Goal: Task Accomplishment & Management: Manage account settings

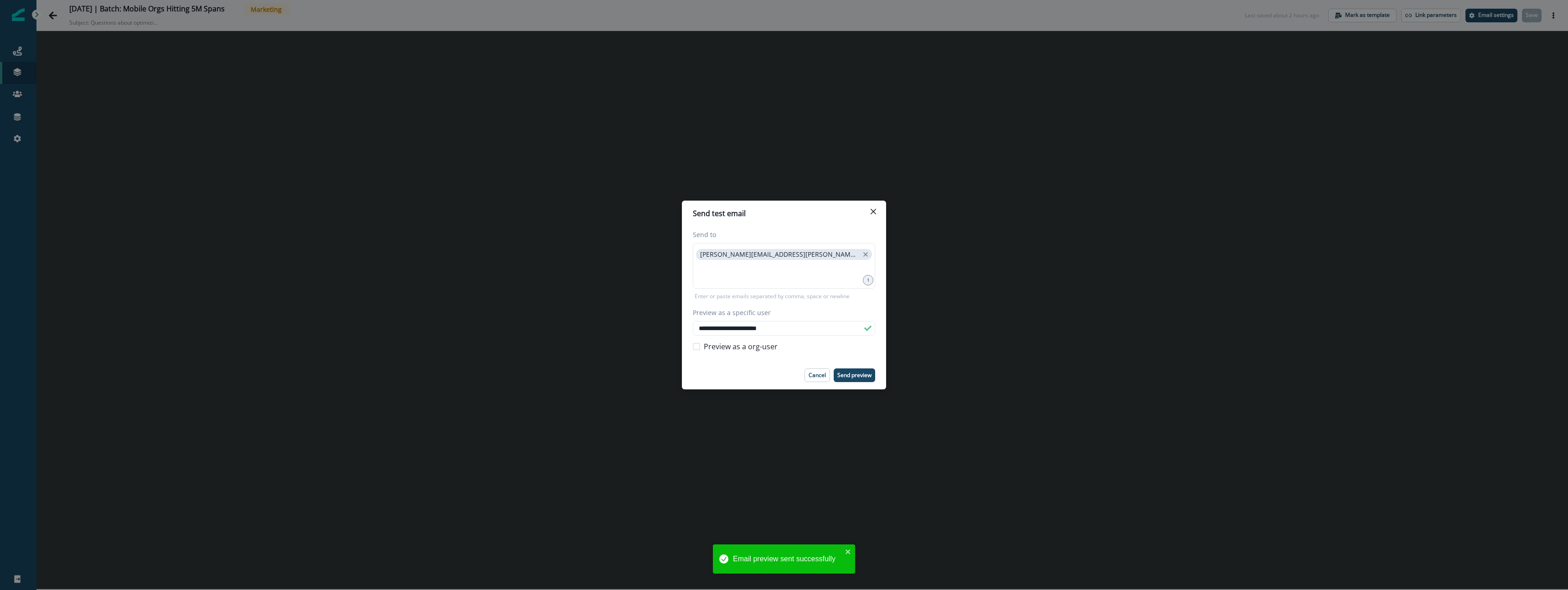
click at [815, 375] on p "Cancel" at bounding box center [817, 375] width 18 height 6
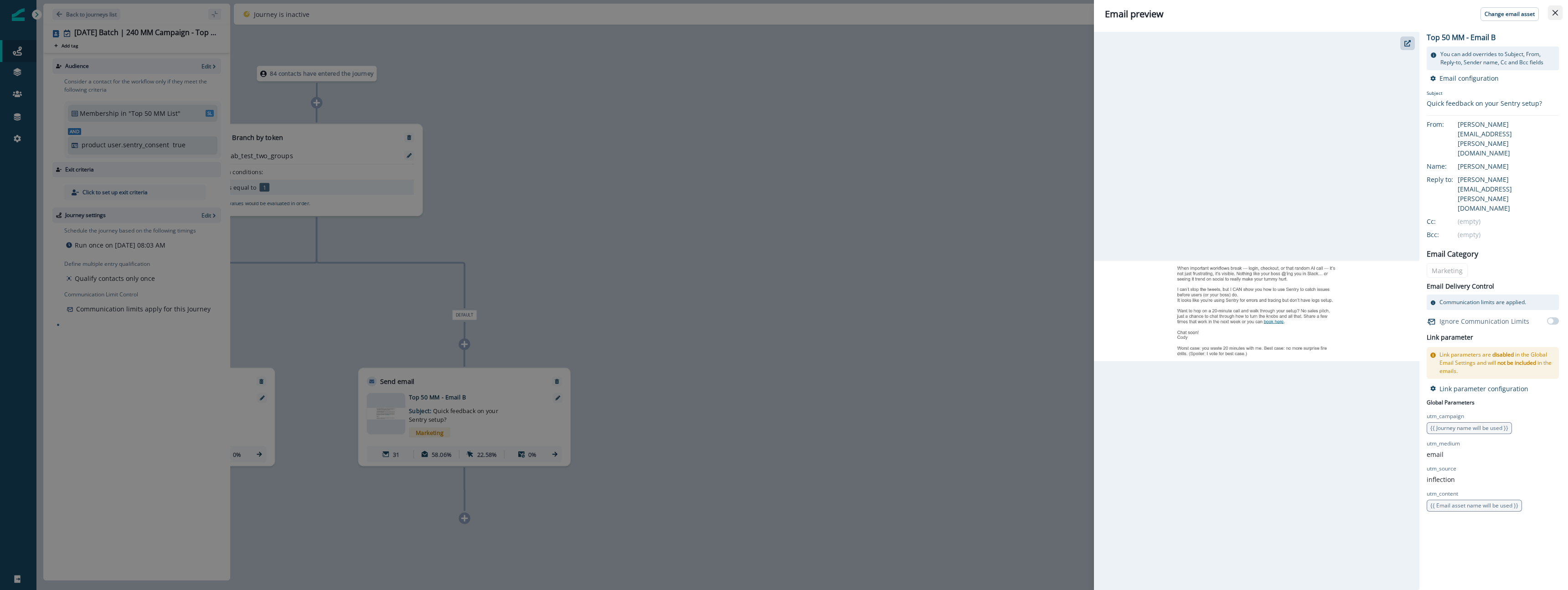
click at [1553, 12] on icon "Close" at bounding box center [1555, 12] width 5 height 5
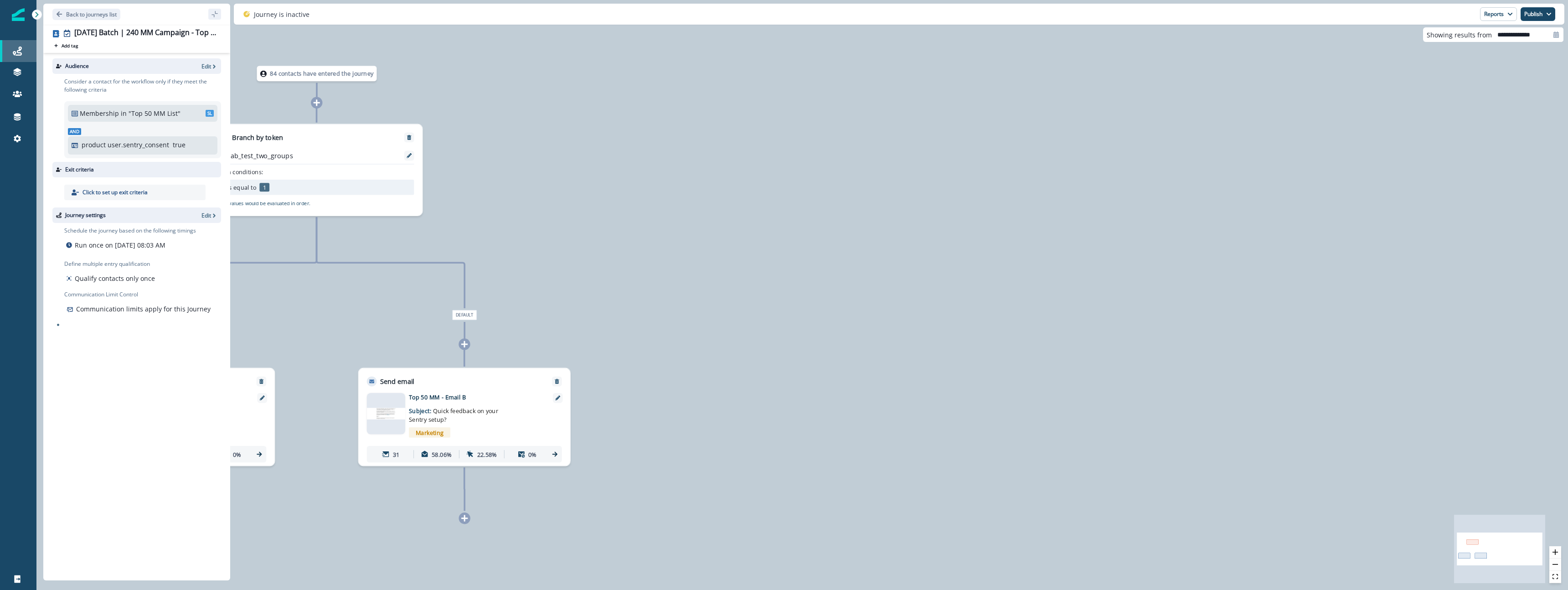
click at [11, 58] on link "Journeys" at bounding box center [18, 51] width 36 height 22
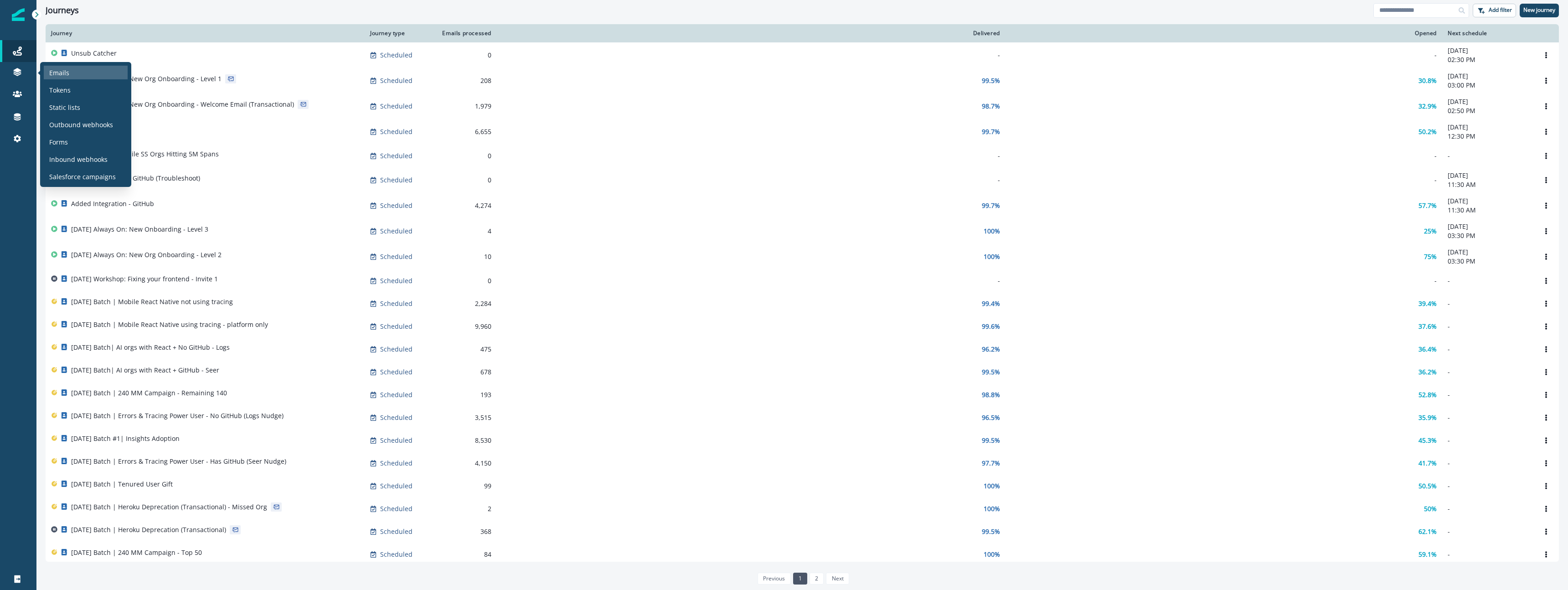
click at [77, 78] on div "Emails" at bounding box center [85, 72] width 84 height 14
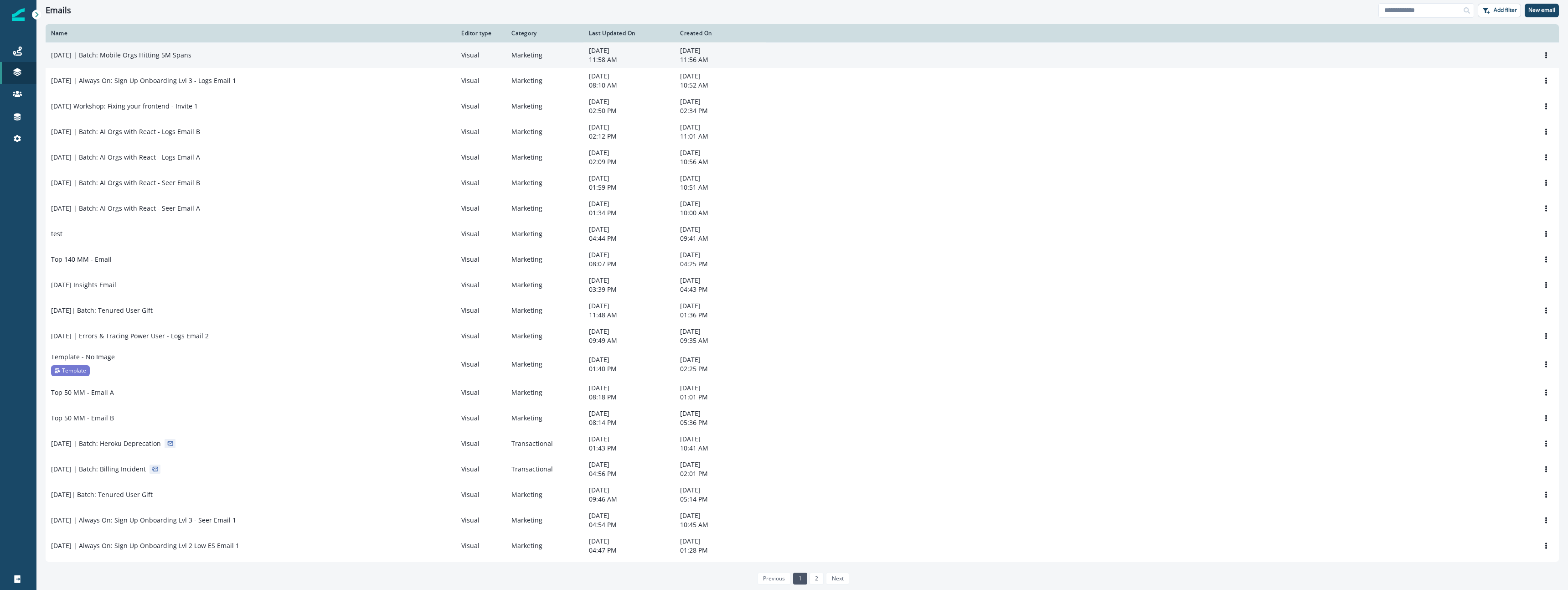
click at [145, 54] on p "[DATE] | Batch: Mobile Orgs Hitting 5M Spans" at bounding box center [121, 55] width 140 height 9
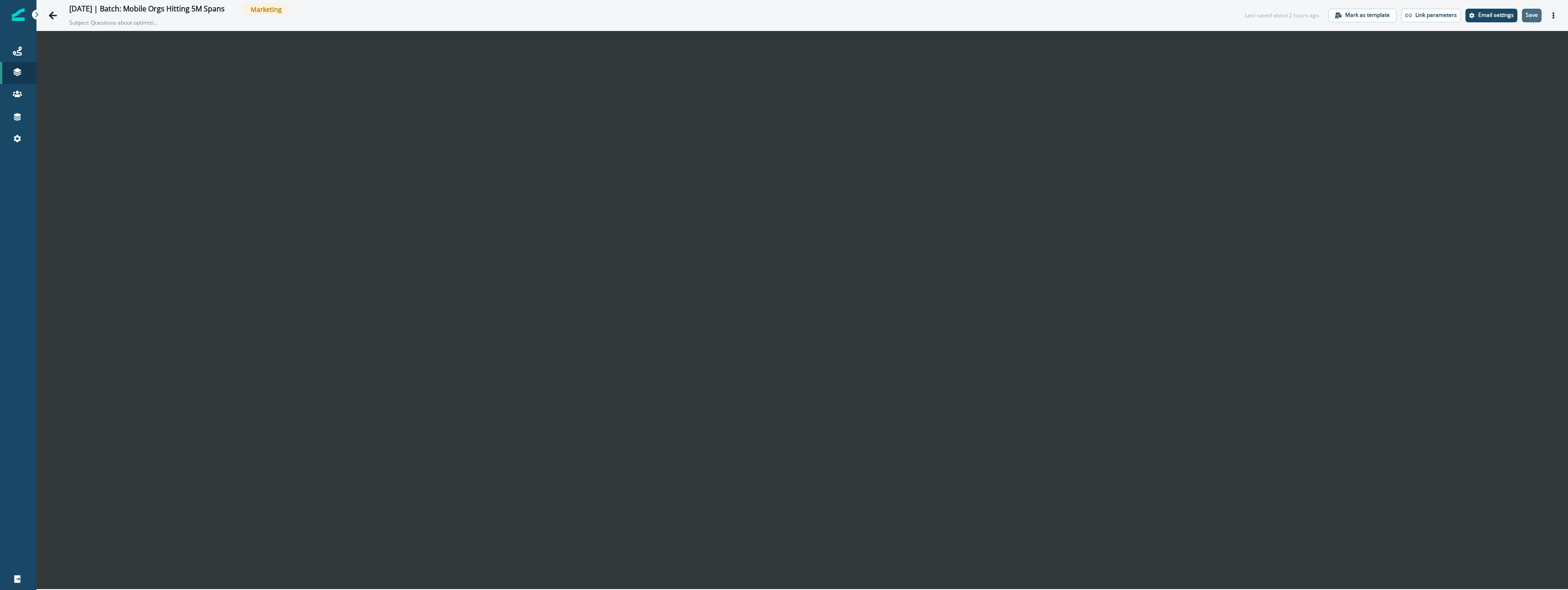
click at [1536, 15] on p "Save" at bounding box center [1532, 15] width 12 height 6
click at [1550, 18] on icon "Actions" at bounding box center [1553, 15] width 6 height 6
click at [1522, 38] on button "Preview" at bounding box center [1510, 38] width 102 height 16
click at [57, 15] on icon "Go back" at bounding box center [53, 15] width 9 height 9
click at [1534, 18] on p "Save" at bounding box center [1532, 15] width 12 height 6
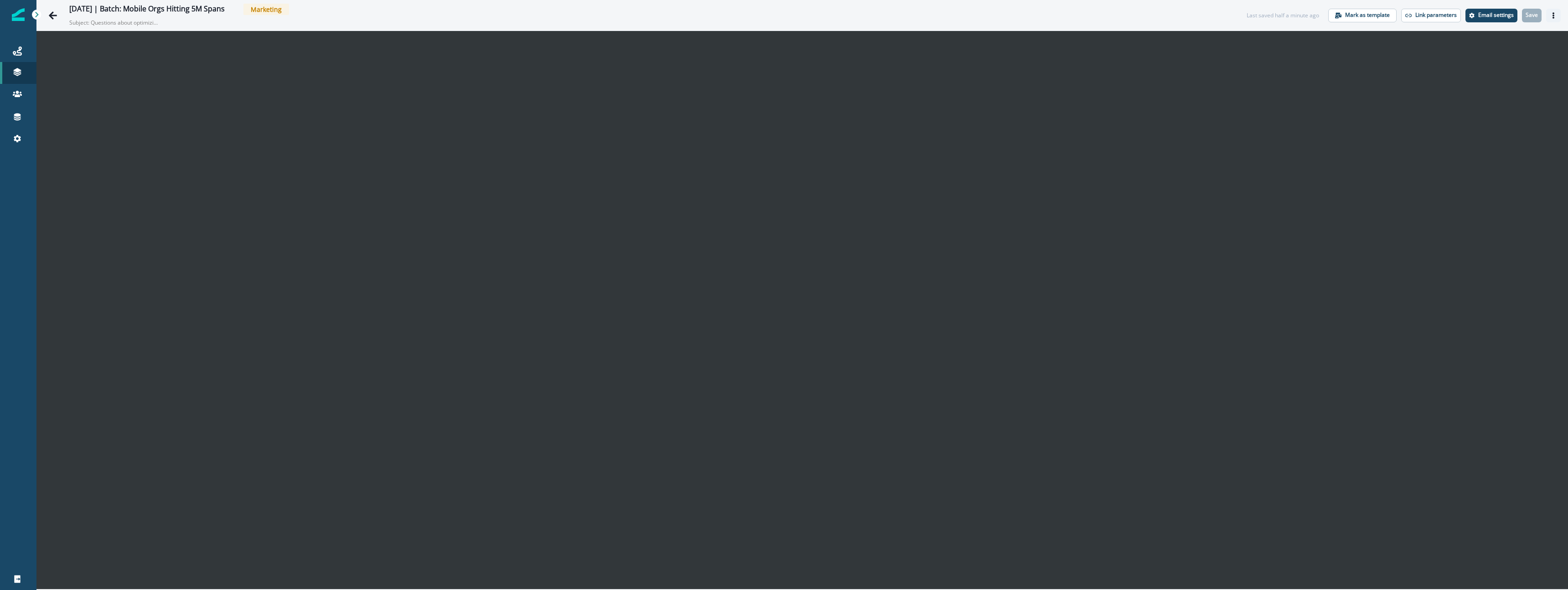
click at [1556, 18] on button "Actions" at bounding box center [1553, 15] width 15 height 14
click at [1485, 65] on button "Send test email" at bounding box center [1510, 71] width 102 height 16
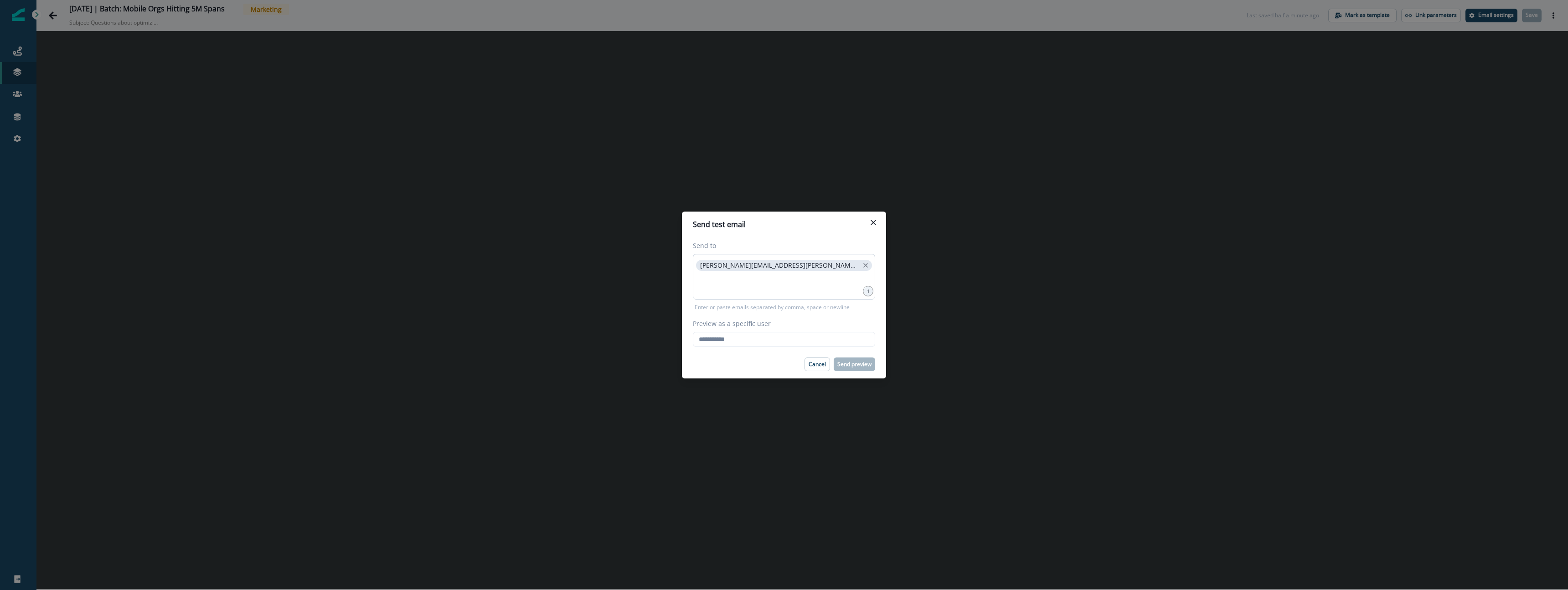
click at [706, 264] on p "raina.armstrong@sentry.io" at bounding box center [779, 265] width 158 height 8
copy span
drag, startPoint x: 706, startPoint y: 264, endPoint x: 719, endPoint y: 345, distance: 82.0
click at [781, 264] on span "raina.armstrong@sentry.io" at bounding box center [784, 265] width 176 height 11
click at [753, 340] on input "Preview as a specific user" at bounding box center [783, 338] width 182 height 15
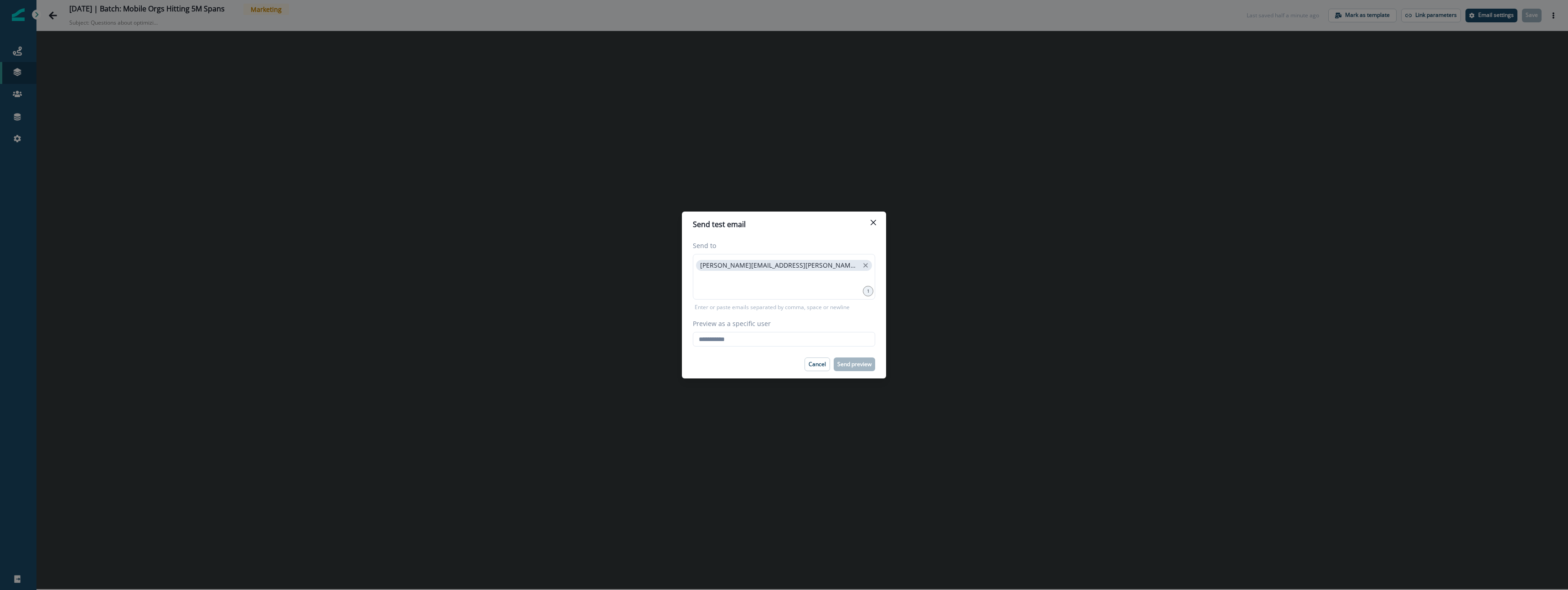
paste input "**********"
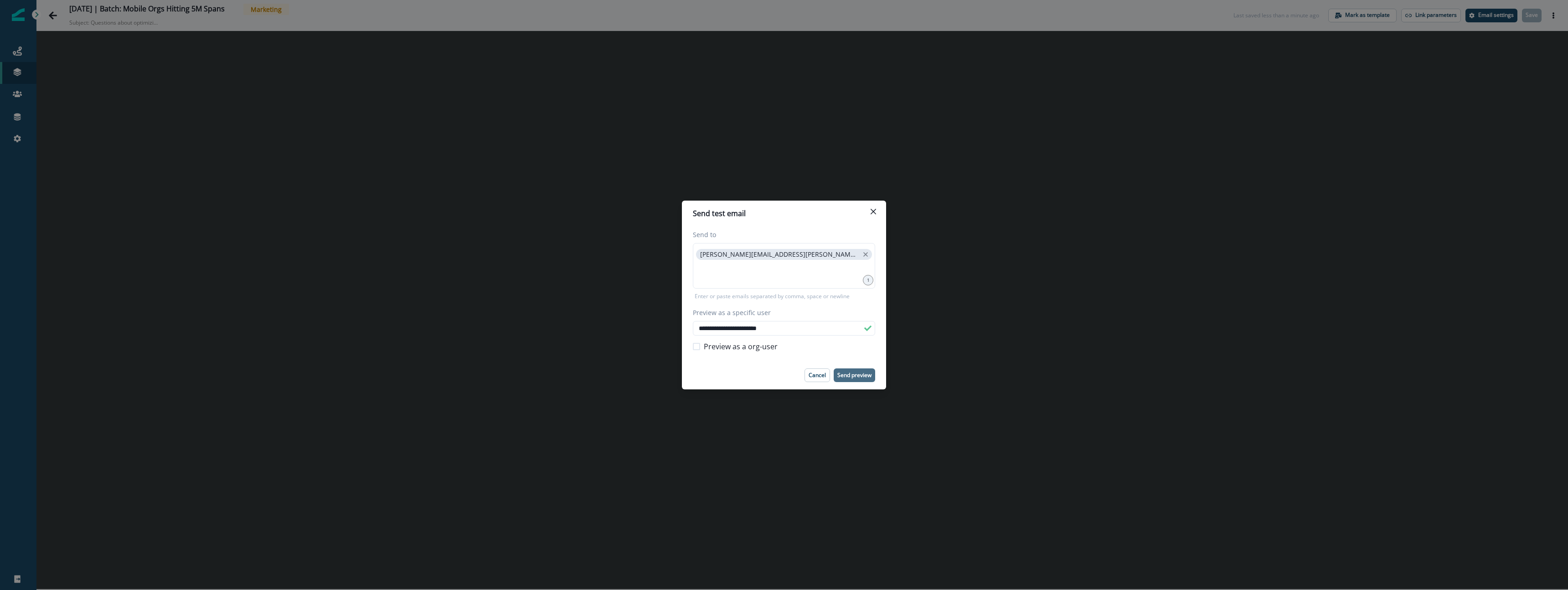
type input "**********"
click at [859, 375] on p "Send preview" at bounding box center [854, 375] width 34 height 6
click at [874, 213] on icon "Close" at bounding box center [872, 211] width 5 height 5
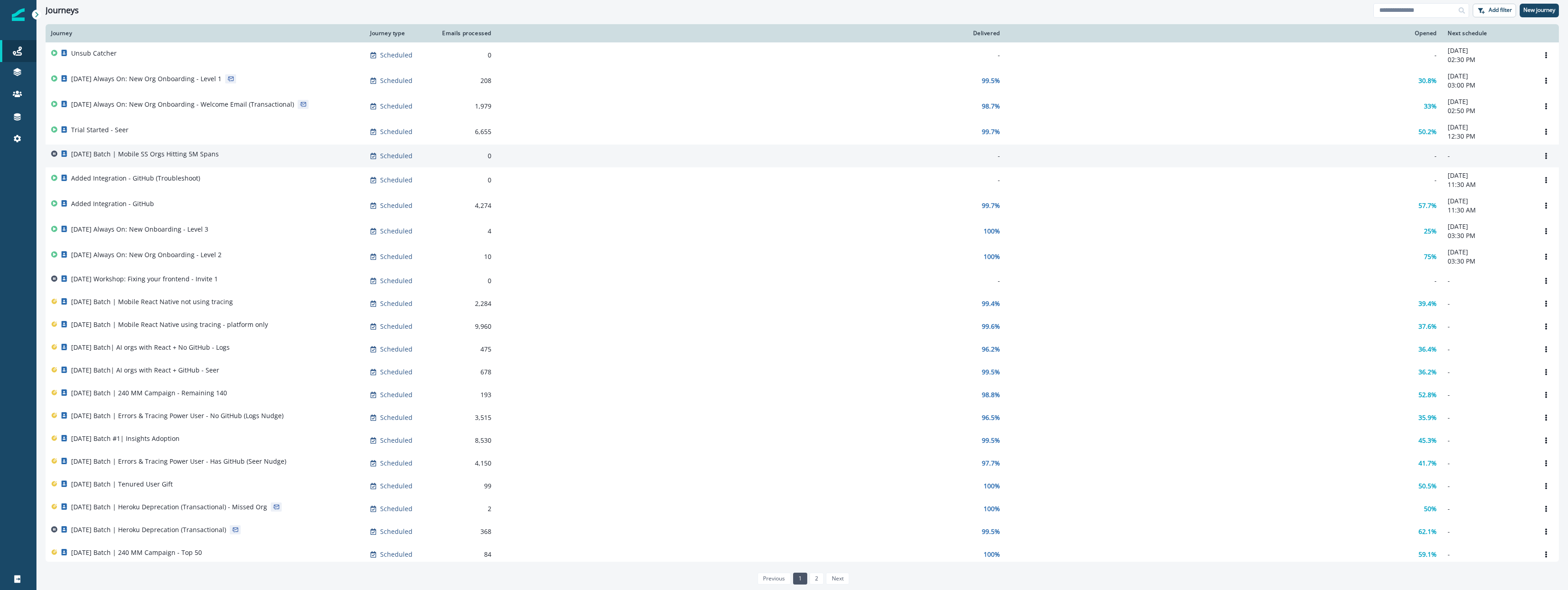
click at [229, 153] on div "[DATE] Batch | Mobile SS Orgs Hitting 5M Spans" at bounding box center [205, 155] width 308 height 13
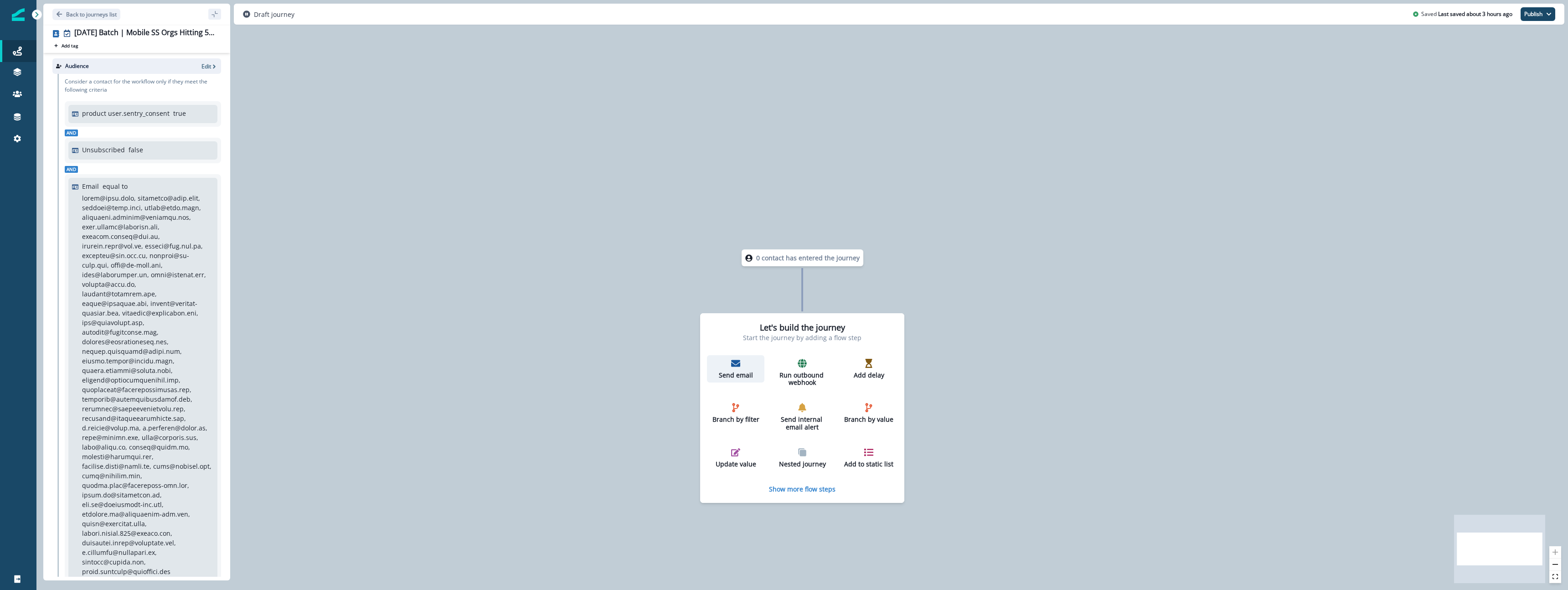
click at [740, 364] on div "Send email" at bounding box center [735, 368] width 50 height 21
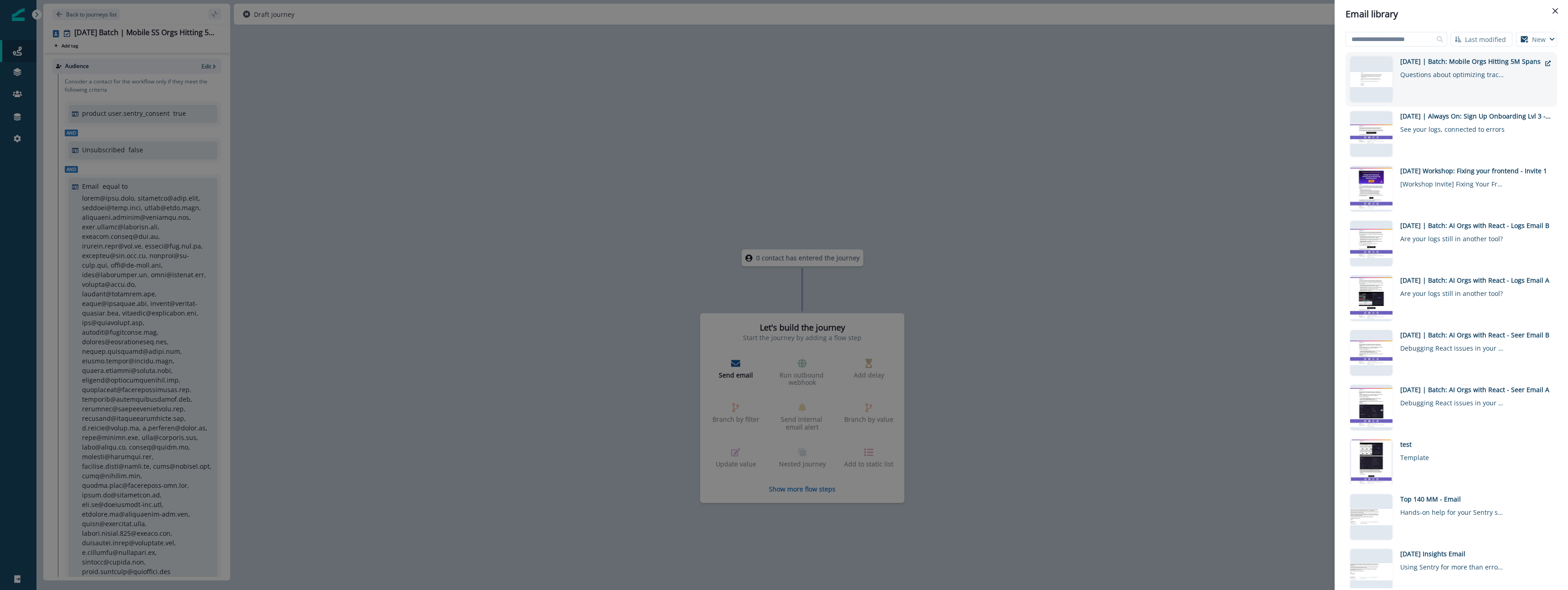
click at [1455, 62] on div "[DATE] | Batch: Mobile Orgs Hitting 5M Spans" at bounding box center [1470, 61] width 140 height 9
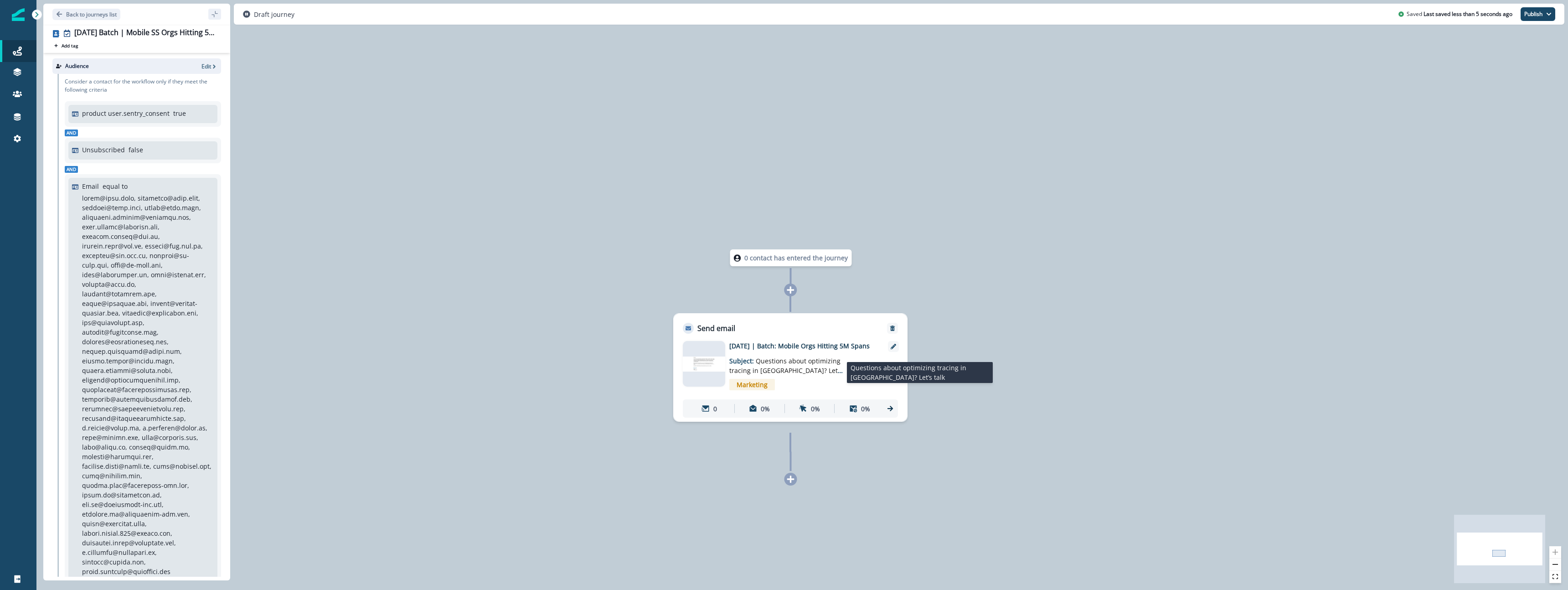
click at [764, 365] on p "Subject: Questions about optimizing tracing in Sentry? Let’s talk" at bounding box center [786, 363] width 114 height 25
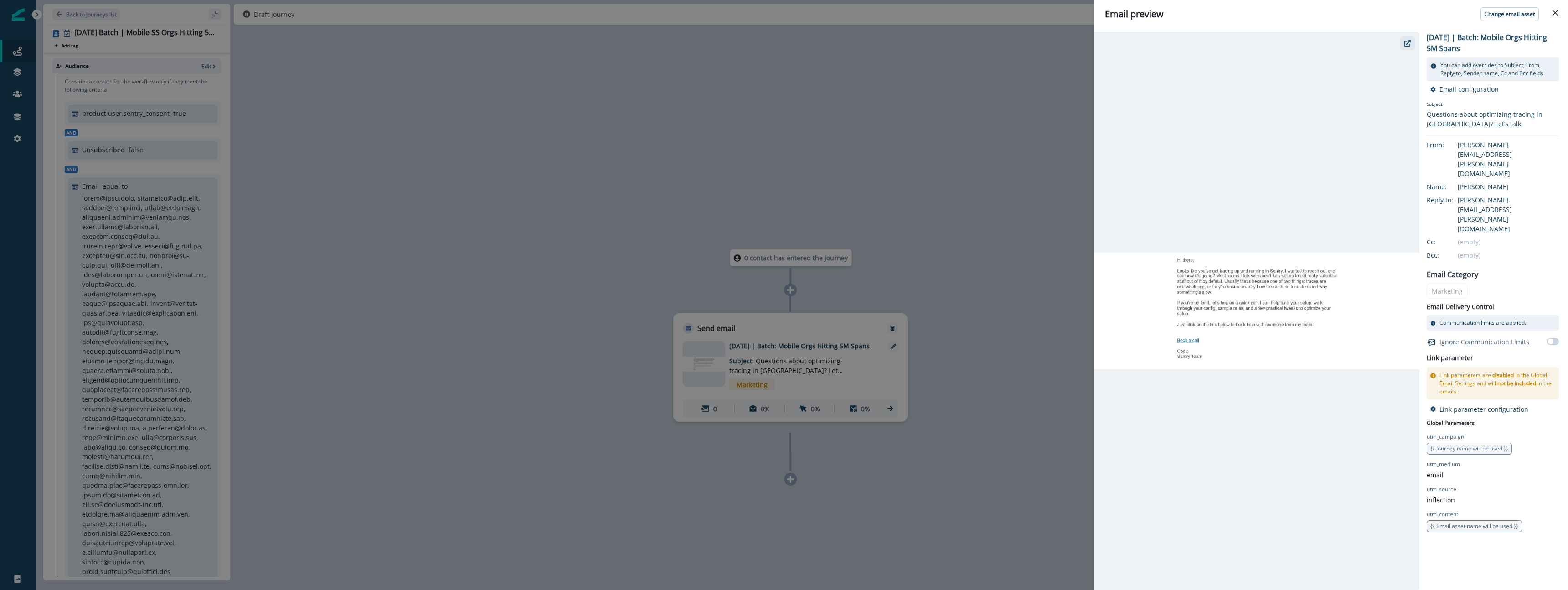
click at [1405, 42] on icon "button" at bounding box center [1407, 43] width 6 height 6
click at [931, 118] on div "Email preview Change email asset 2025-10-09 | Batch: Mobile Orgs Hitting 5M Spa…" at bounding box center [784, 295] width 1568 height 590
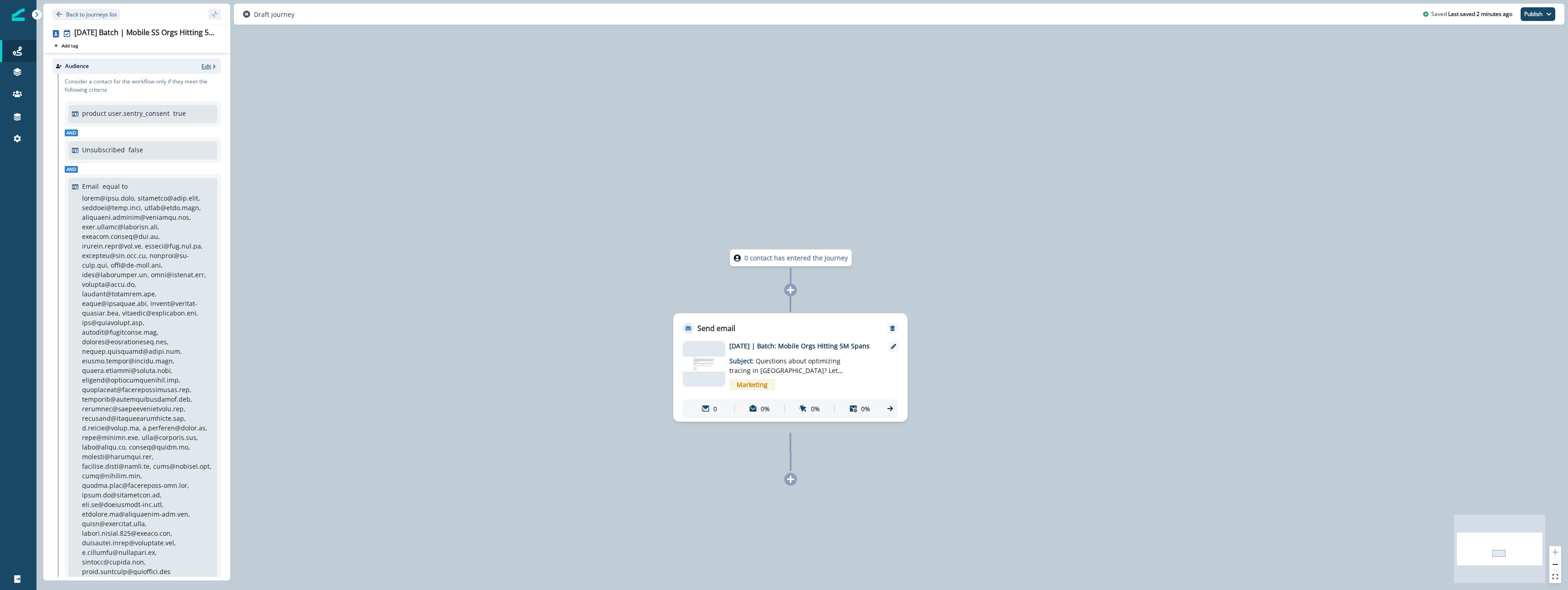
click at [208, 68] on p "Edit" at bounding box center [206, 66] width 9 height 8
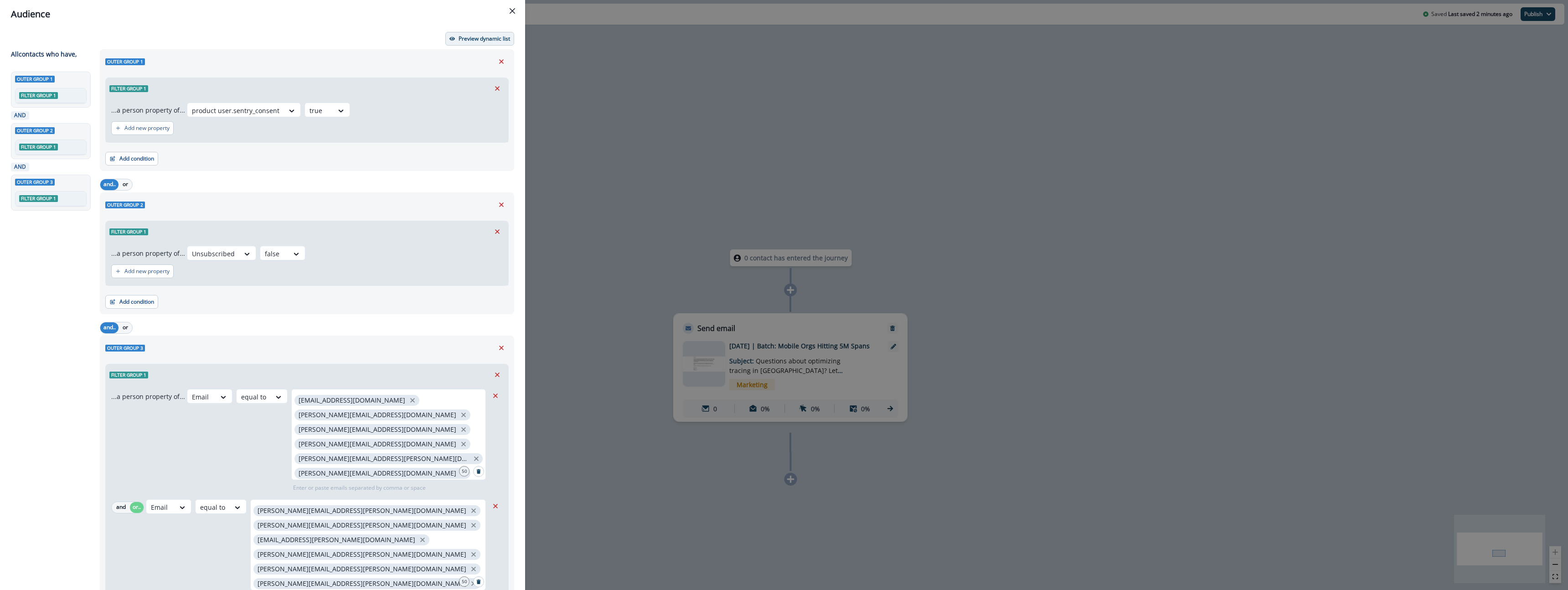
click at [495, 45] on button "Preview dynamic list" at bounding box center [479, 38] width 68 height 14
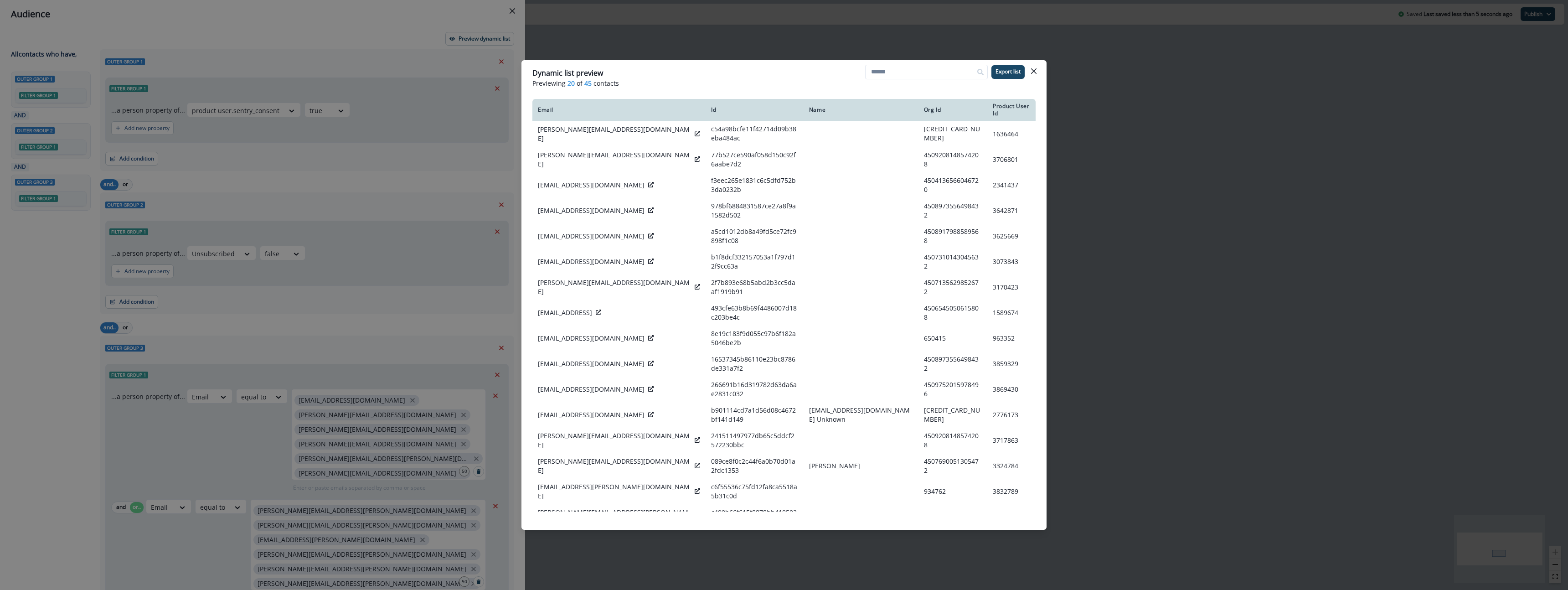
click at [1276, 252] on div "Dynamic list preview Previewing 20 of 45 contacts Export list Email Id Name Org…" at bounding box center [784, 295] width 1568 height 590
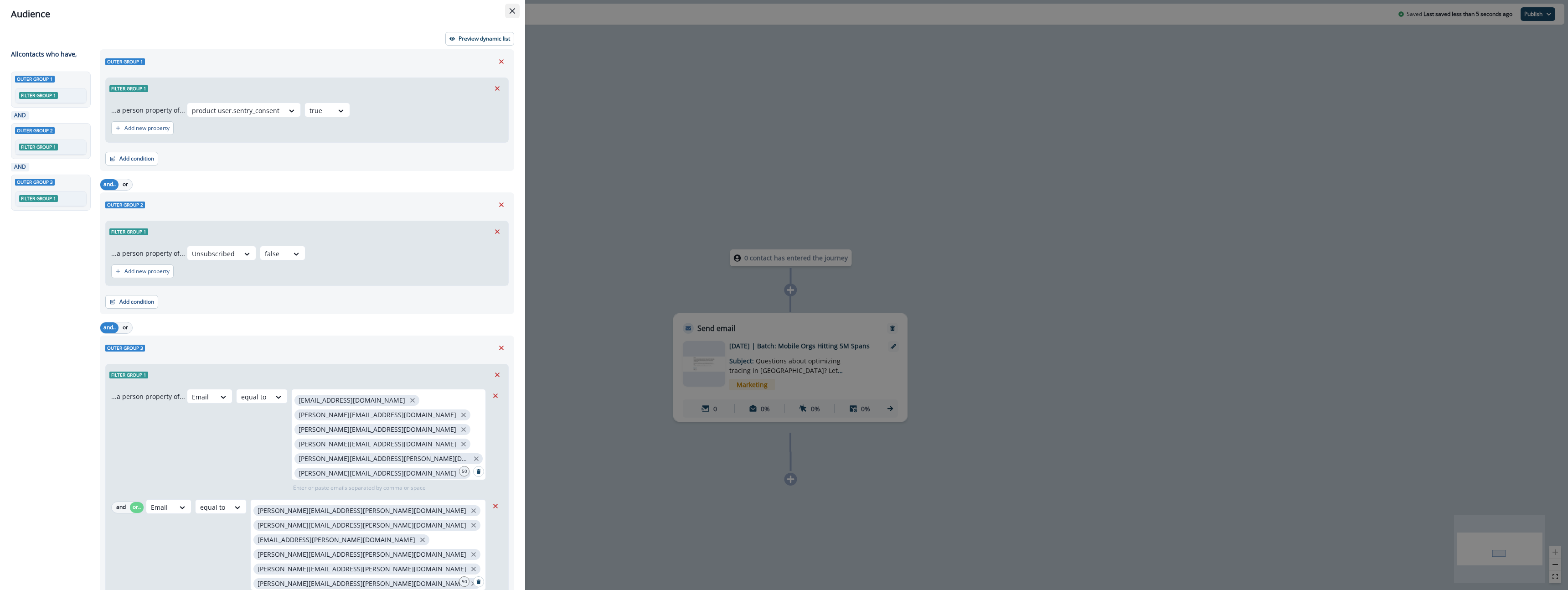
click at [513, 7] on button "Close" at bounding box center [512, 11] width 15 height 15
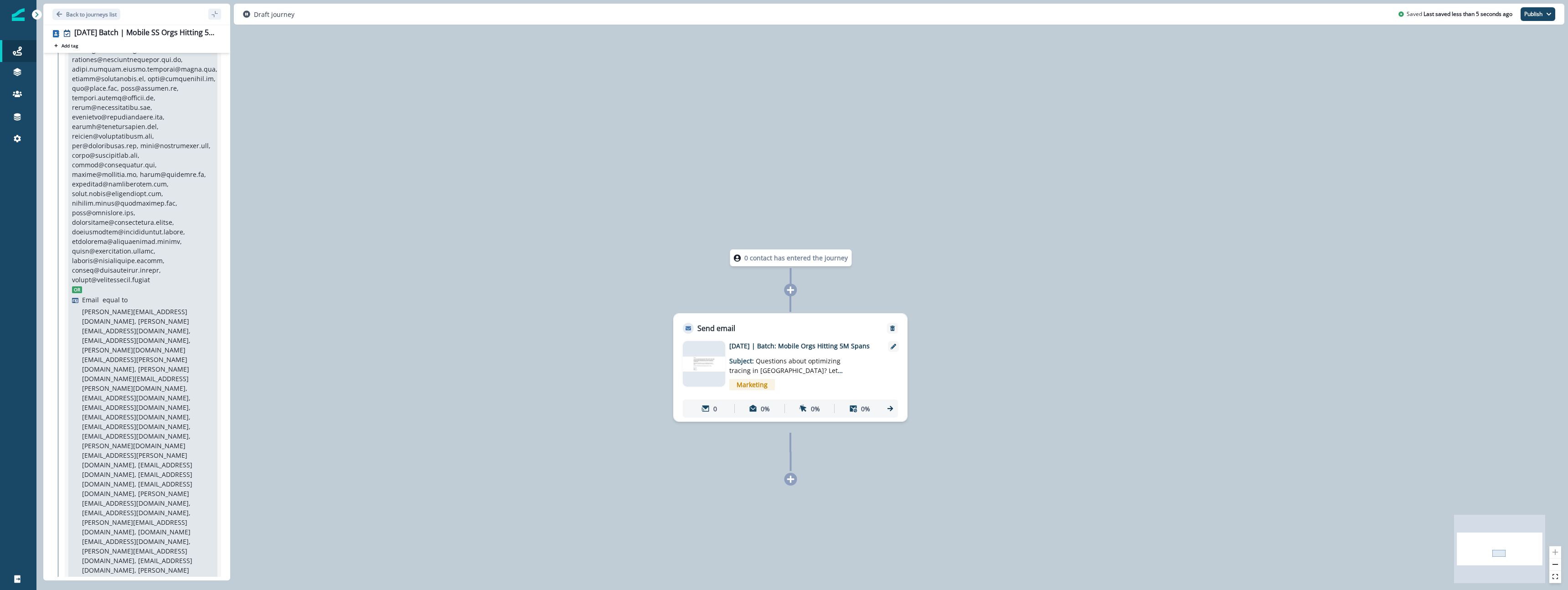
scroll to position [1664, 0]
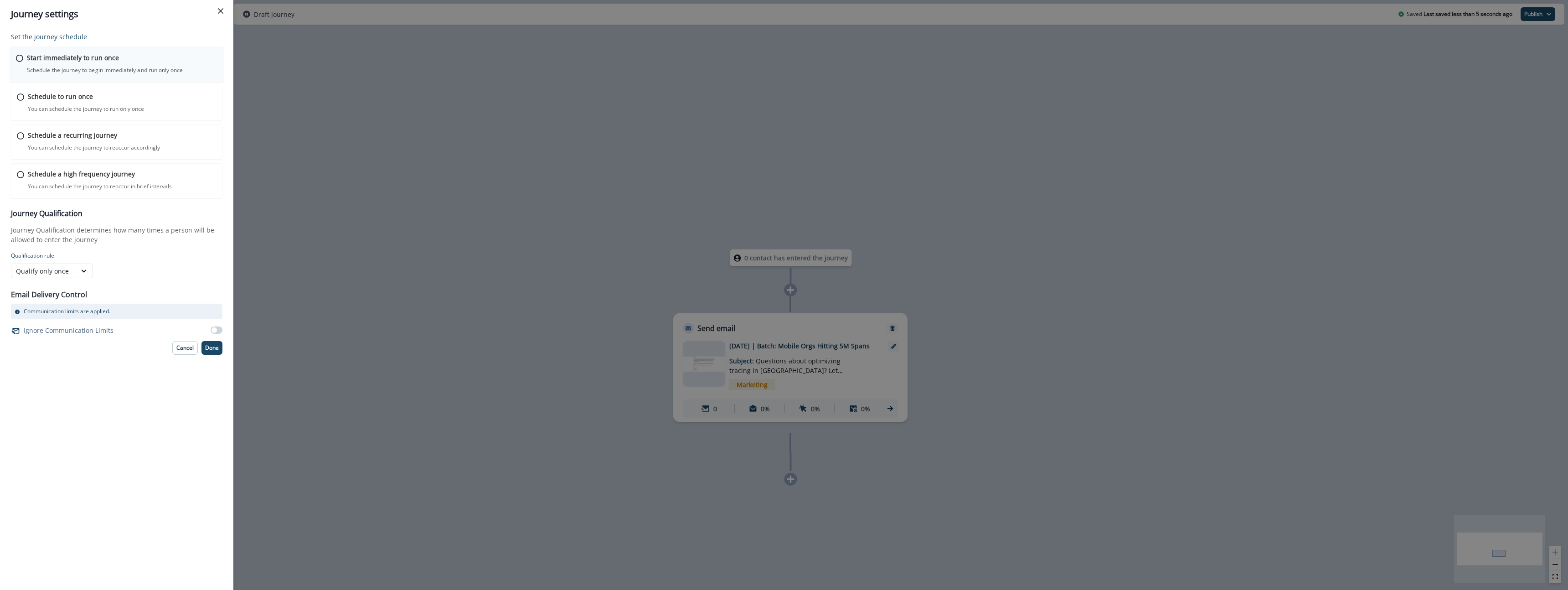
click at [98, 70] on p "Schedule the journey to begin immediately and run only once" at bounding box center [105, 70] width 156 height 8
click at [209, 352] on button "Done" at bounding box center [212, 347] width 21 height 14
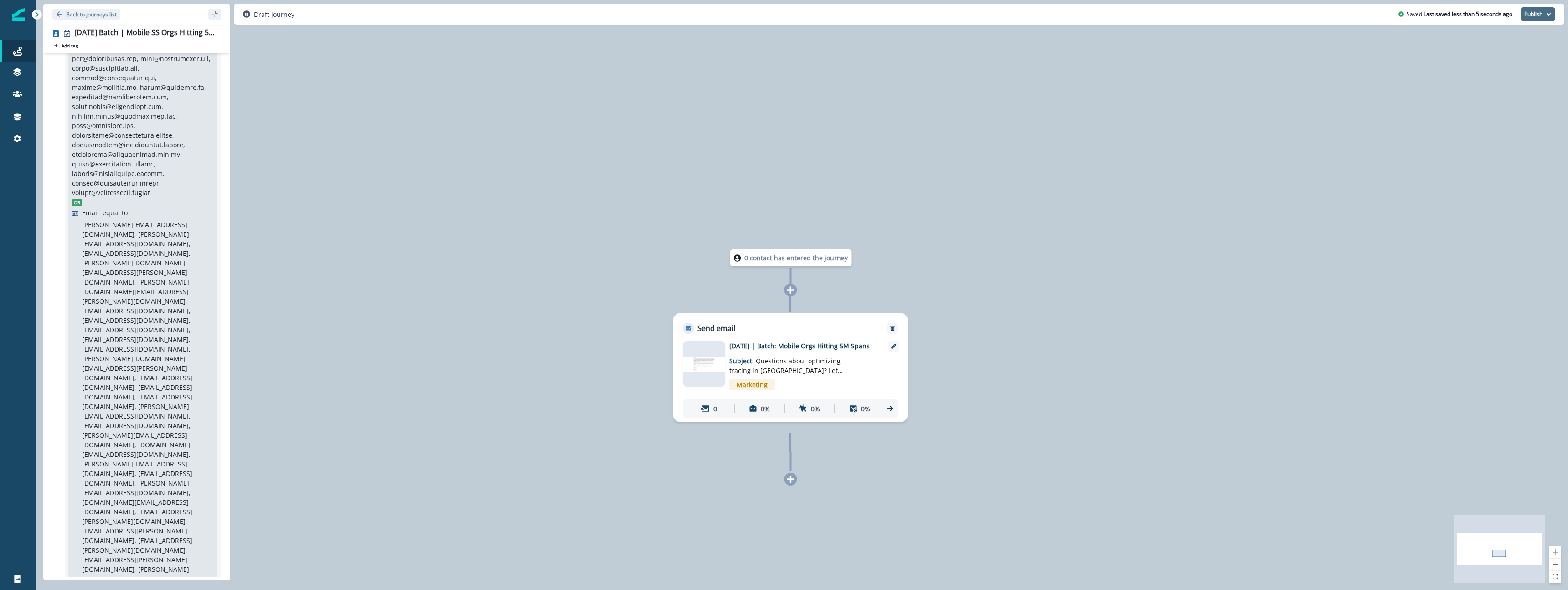
click at [1536, 13] on button "Publish" at bounding box center [1537, 14] width 35 height 14
click at [1510, 41] on button "as active journey" at bounding box center [1504, 36] width 102 height 16
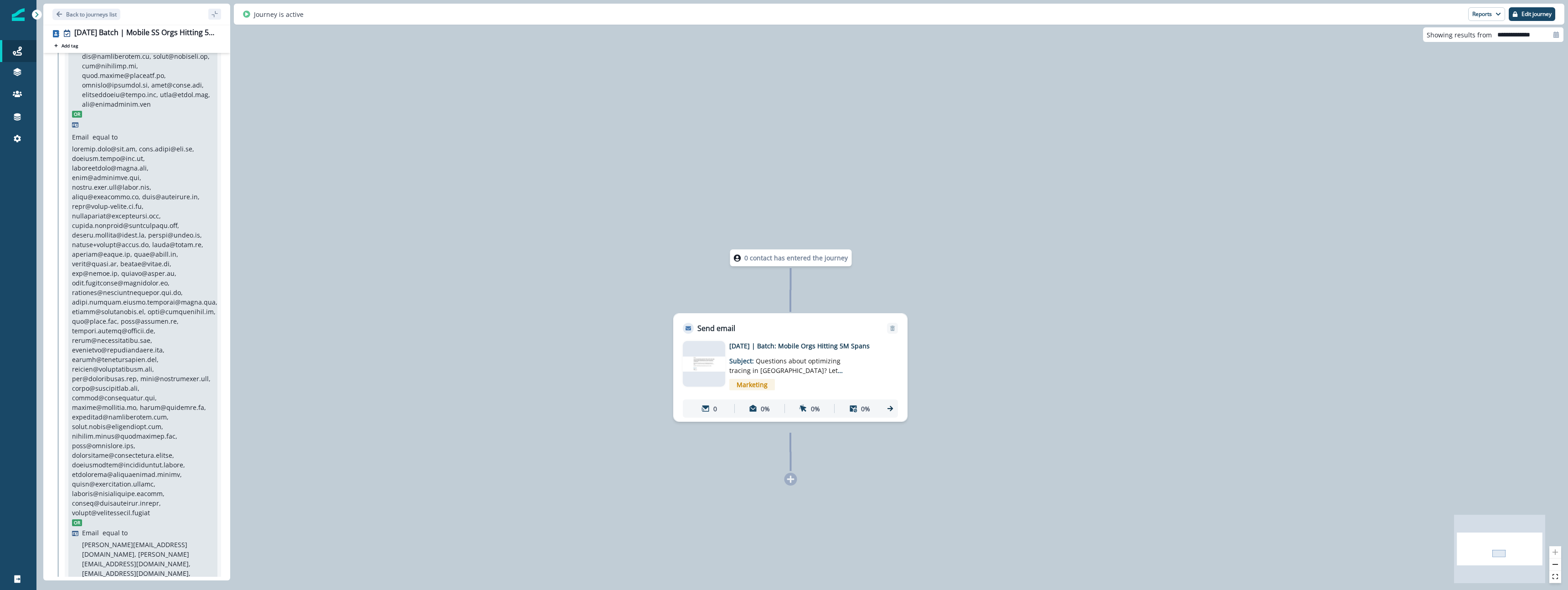
scroll to position [1701, 0]
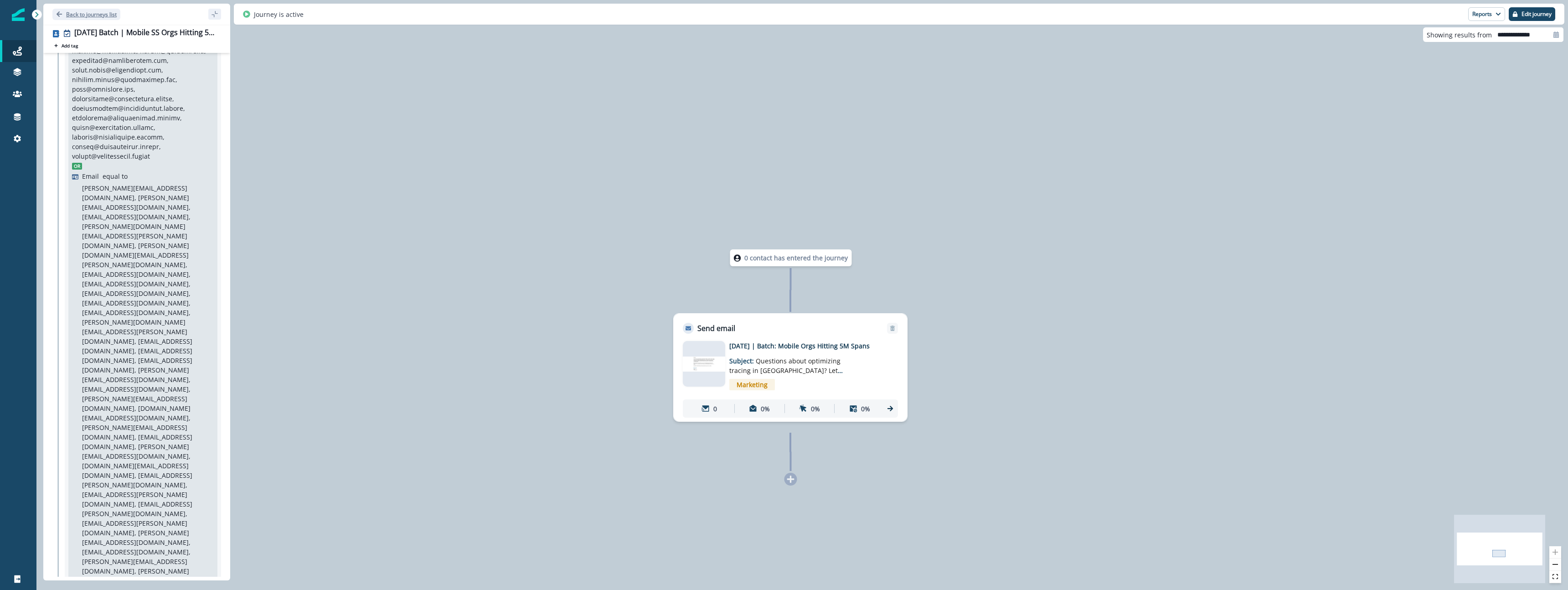
click at [83, 17] on p "Back to journeys list" at bounding box center [92, 15] width 51 height 8
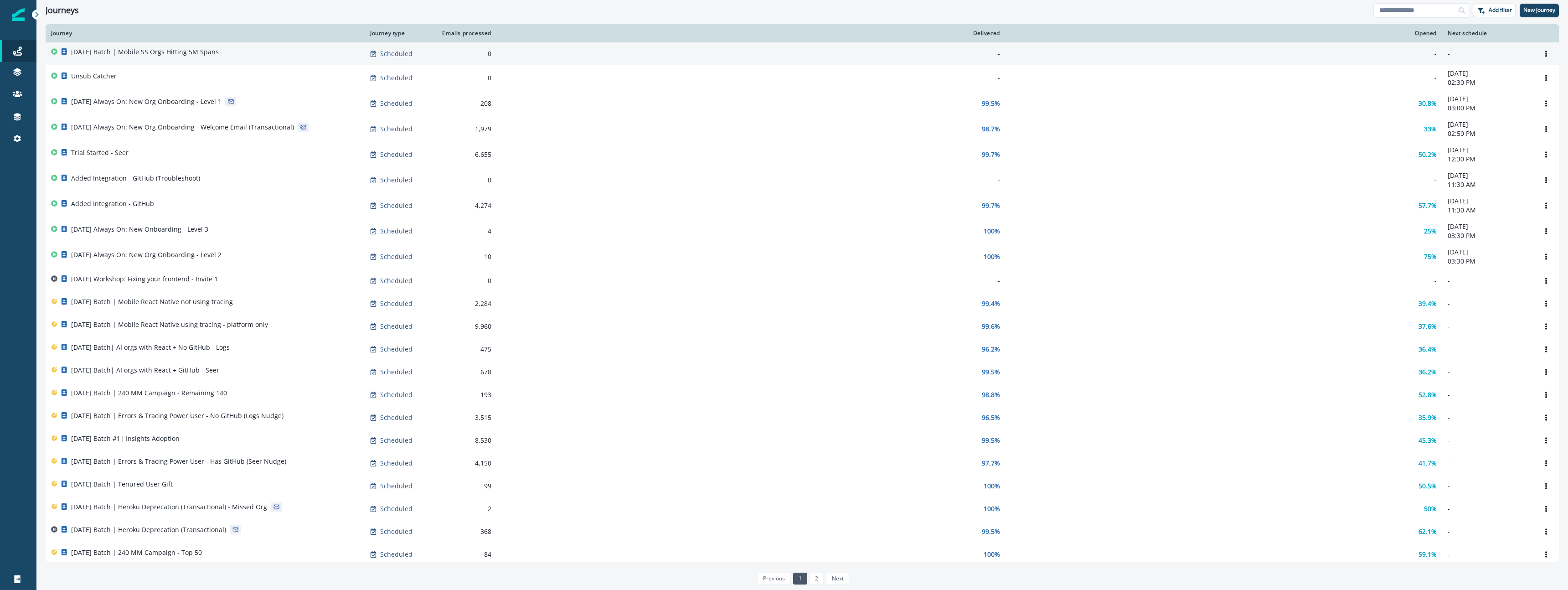
click at [181, 58] on div "[DATE] Batch | Mobile SS Orgs Hitting 5M Spans" at bounding box center [145, 54] width 148 height 13
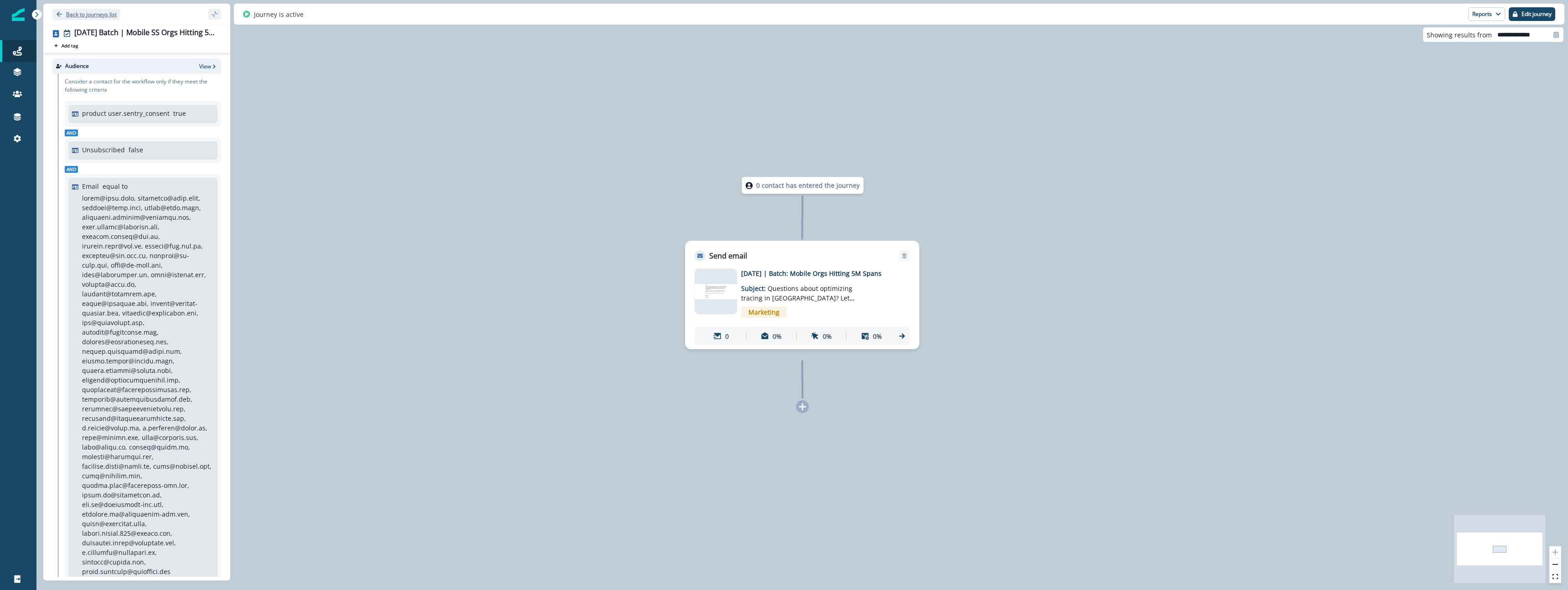
click at [78, 13] on p "Back to journeys list" at bounding box center [92, 15] width 51 height 8
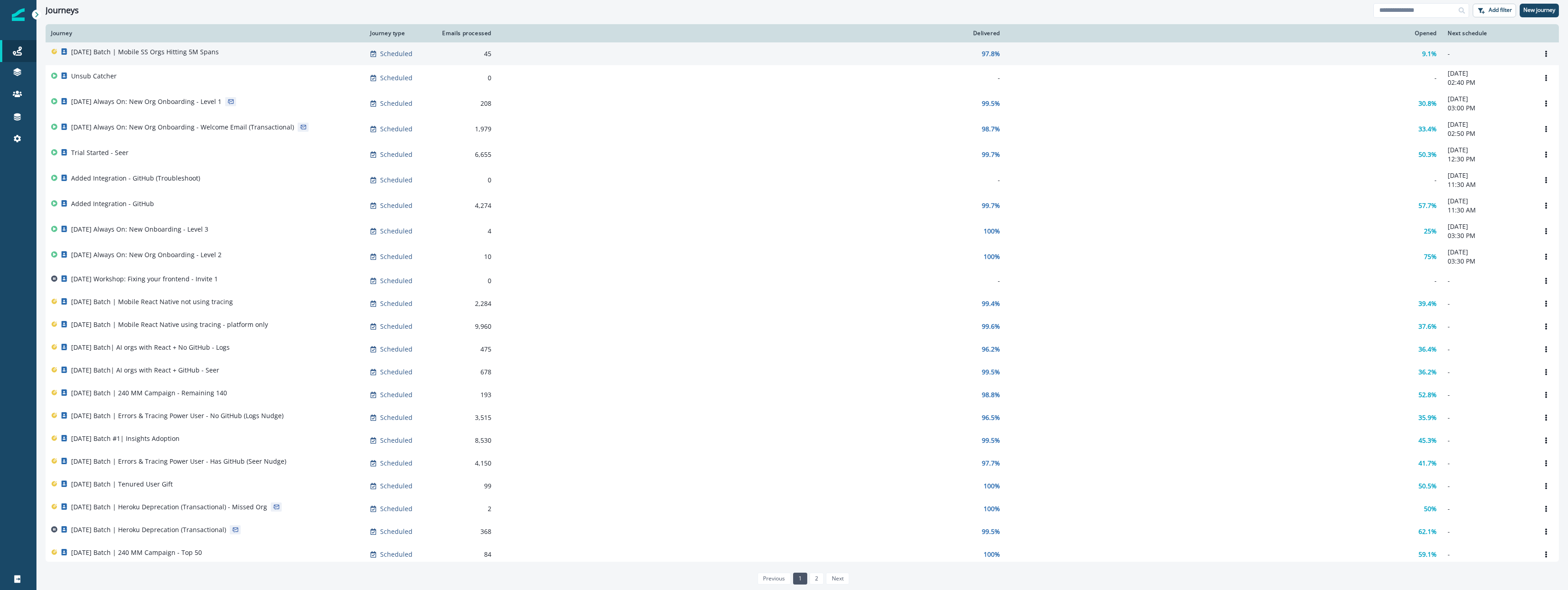
click at [218, 61] on td "[DATE] Batch | Mobile SS Orgs Hitting 5M Spans" at bounding box center [205, 54] width 319 height 23
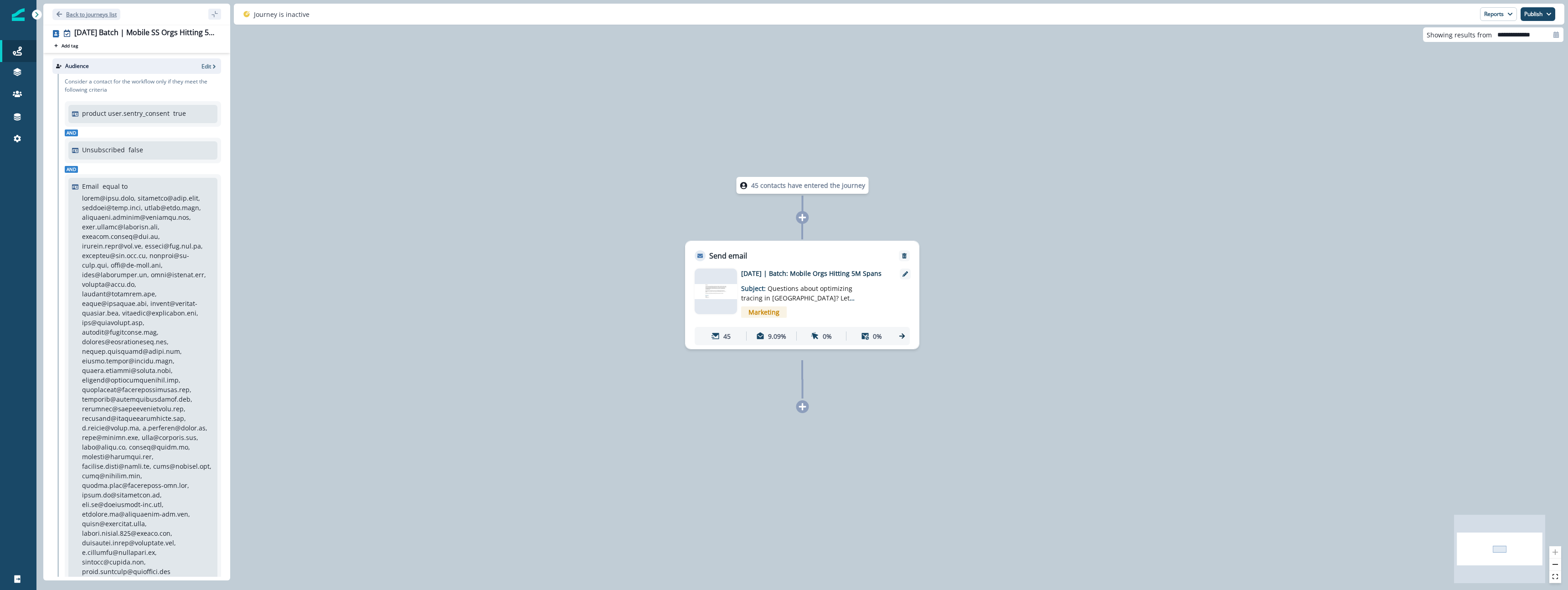
click at [101, 14] on p "Back to journeys list" at bounding box center [92, 15] width 51 height 8
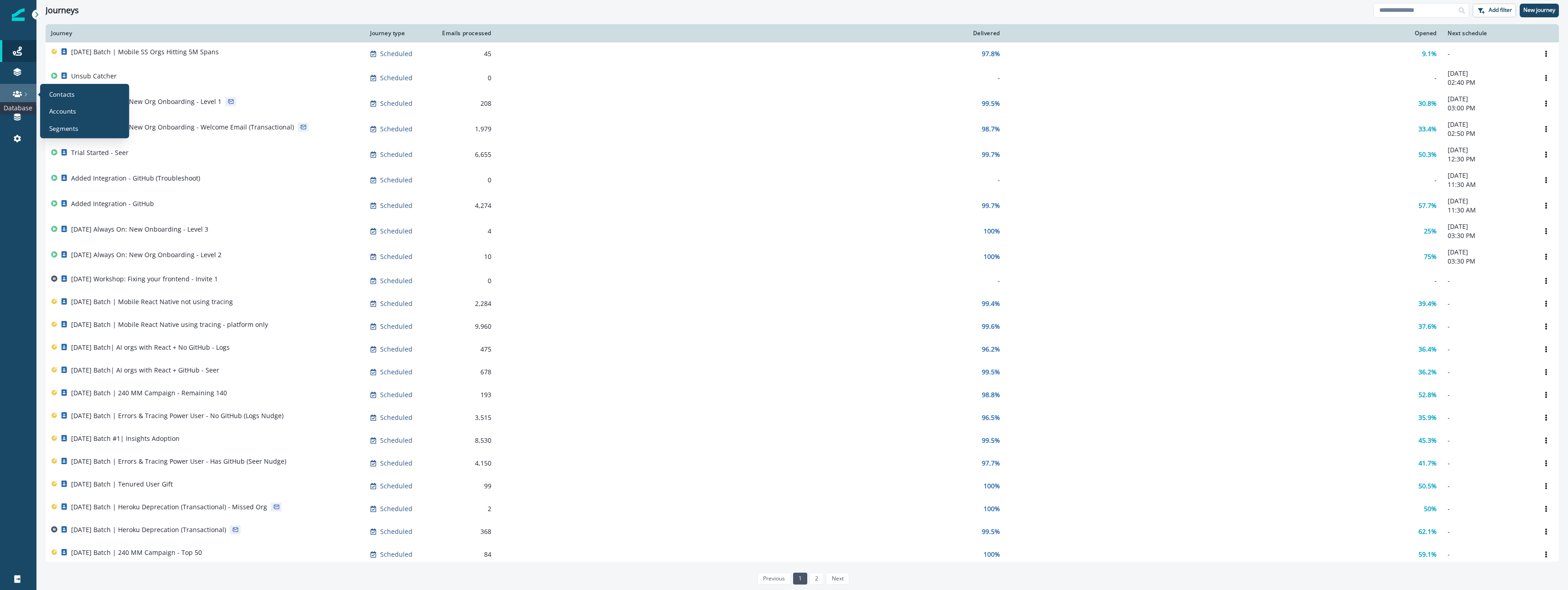
click at [20, 98] on icon at bounding box center [18, 94] width 9 height 9
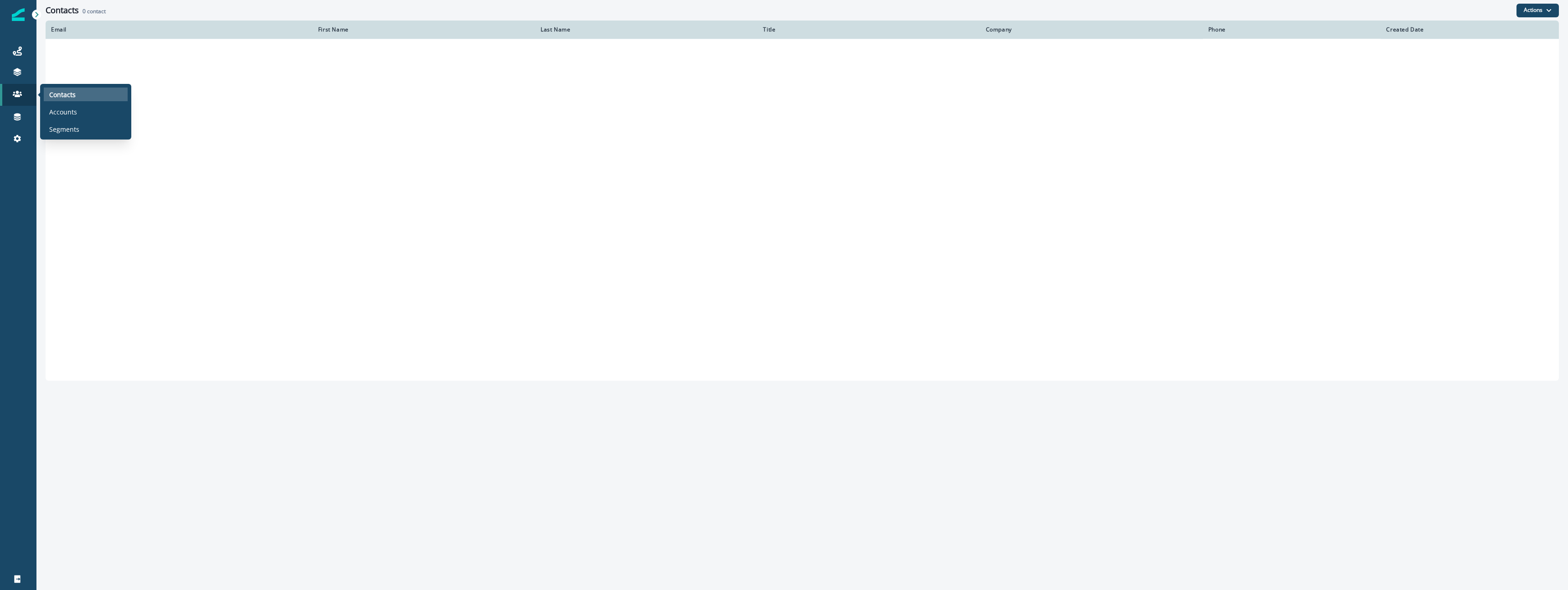
click at [76, 98] on div "Contacts" at bounding box center [85, 95] width 84 height 14
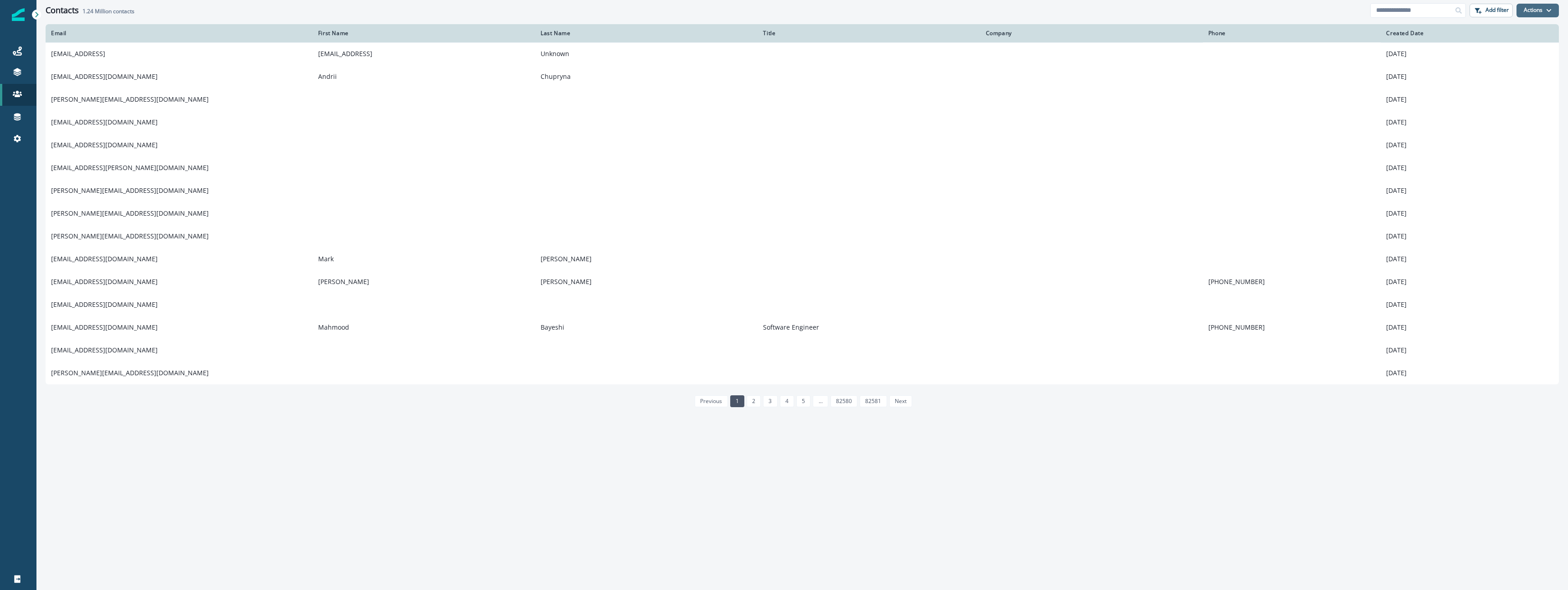
click at [1533, 15] on button "Actions" at bounding box center [1537, 11] width 42 height 14
click at [1502, 14] on button "Add filter" at bounding box center [1491, 11] width 43 height 14
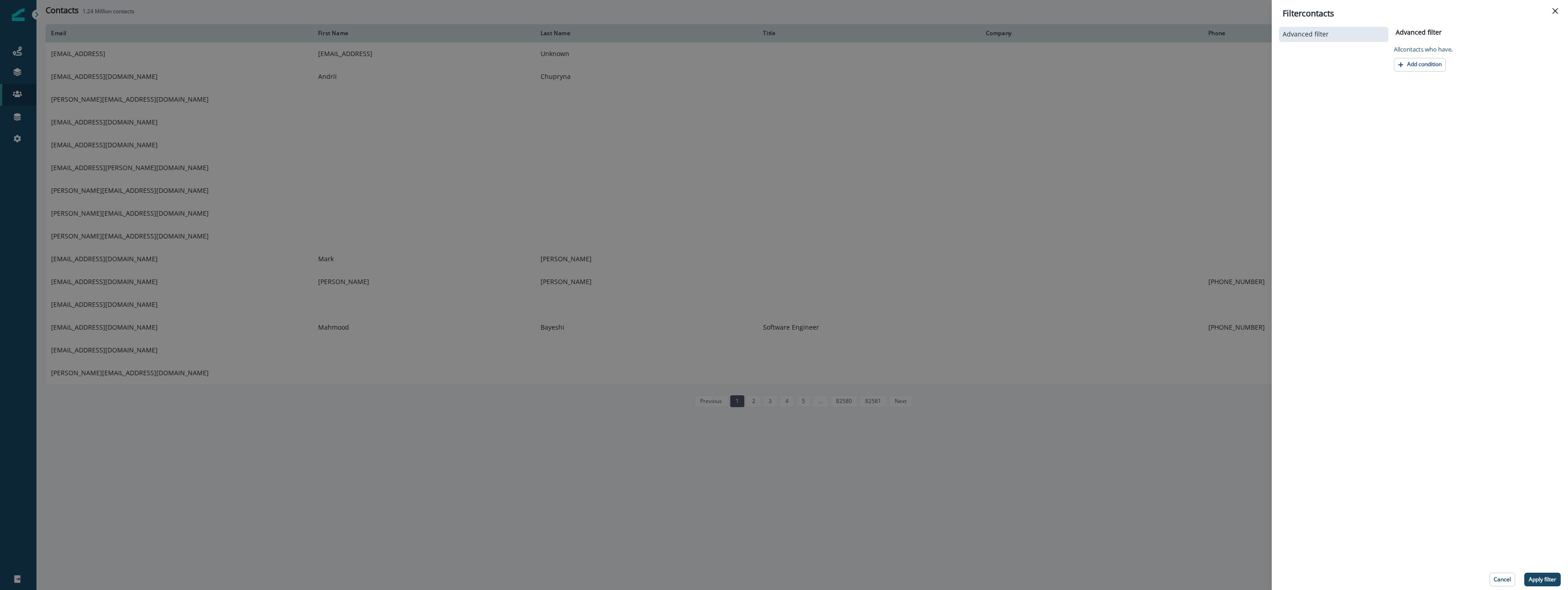
click at [1406, 72] on div "Advanced filter Advanced filter Clear All contact s who have, Add condition Can…" at bounding box center [1420, 305] width 282 height 561
click at [1413, 66] on p "Add condition" at bounding box center [1424, 64] width 35 height 6
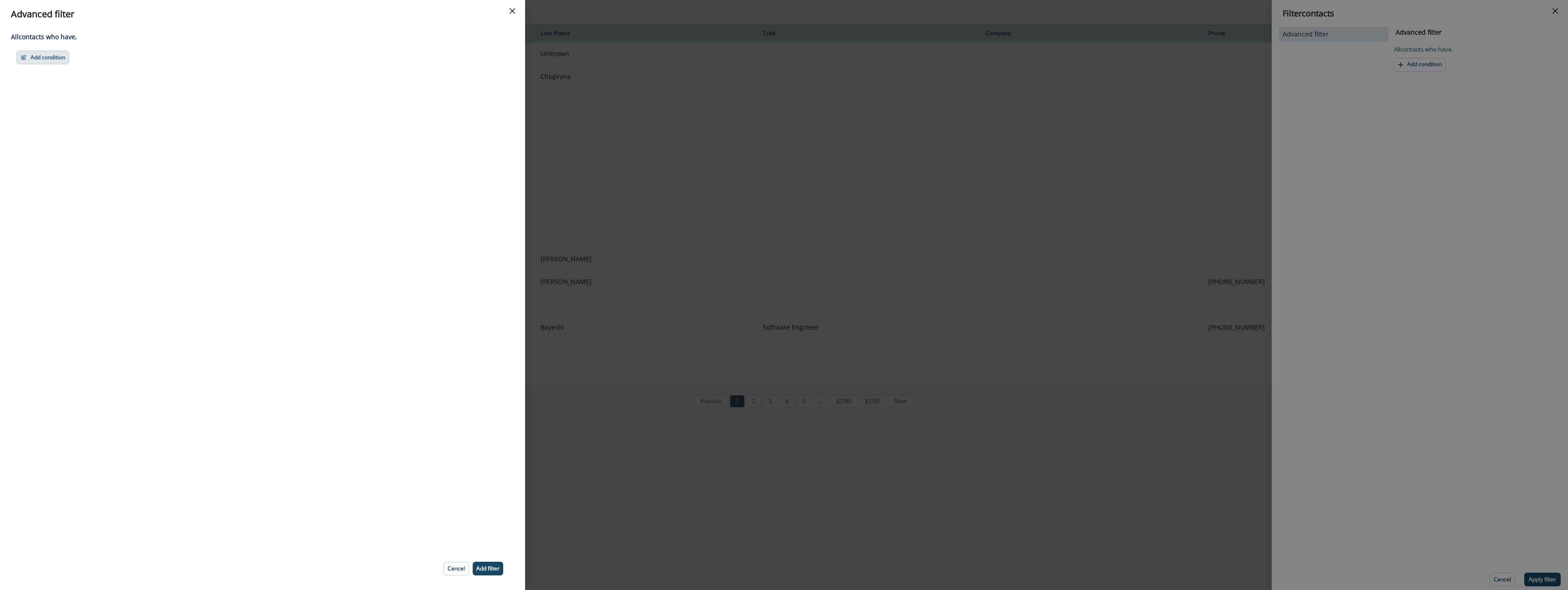
click at [44, 55] on button "Add condition" at bounding box center [42, 58] width 53 height 14
click at [52, 94] on button "A person property" at bounding box center [75, 97] width 115 height 15
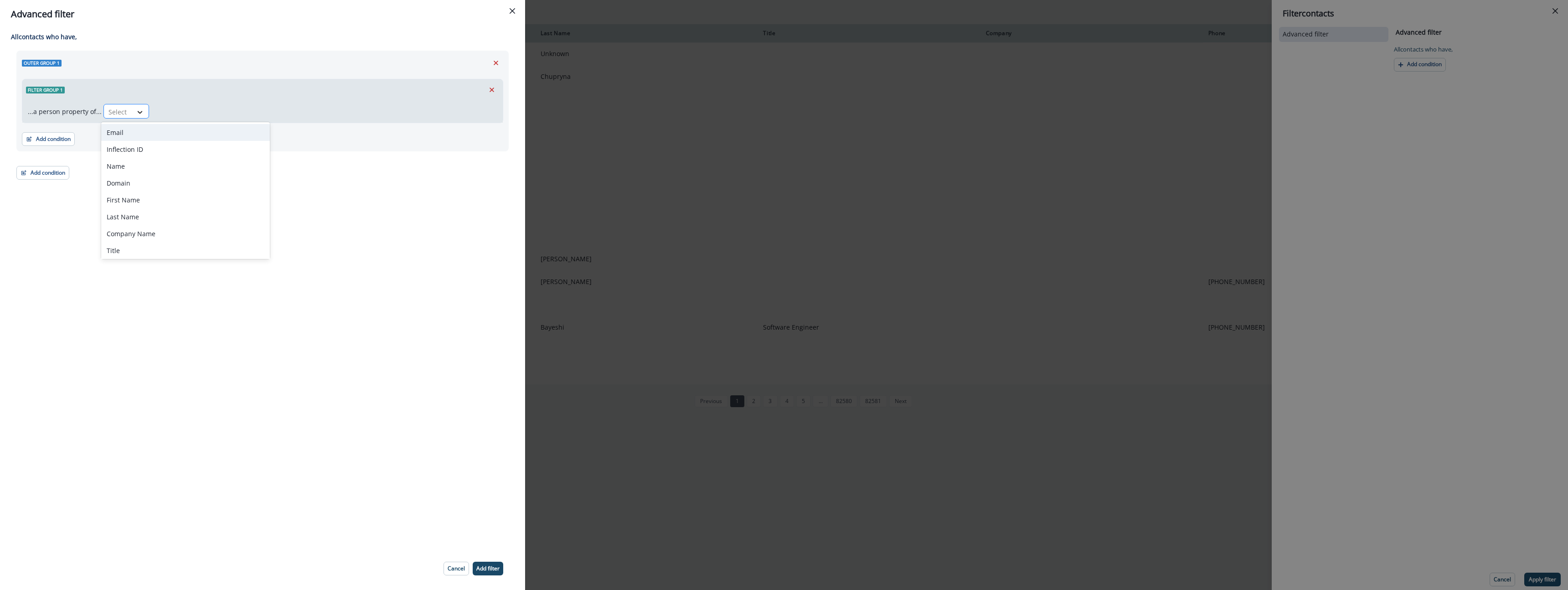
click at [136, 114] on icon at bounding box center [140, 112] width 8 height 9
type input "*"
type input "**********"
drag, startPoint x: 152, startPoint y: 148, endPoint x: 162, endPoint y: 145, distance: 10.4
click at [152, 148] on div "org.lowest_usage_project_name" at bounding box center [157, 149] width 111 height 17
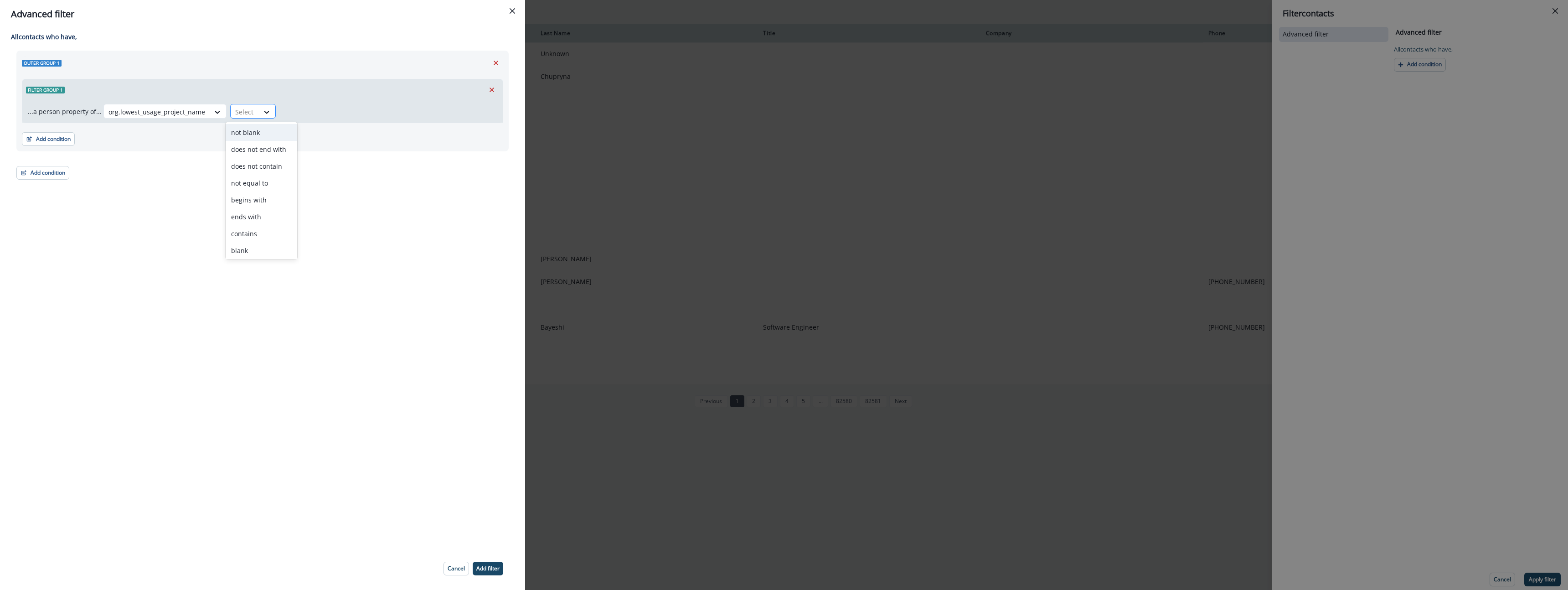
click at [249, 112] on div at bounding box center [245, 112] width 19 height 12
click at [252, 234] on div "contains" at bounding box center [261, 234] width 72 height 17
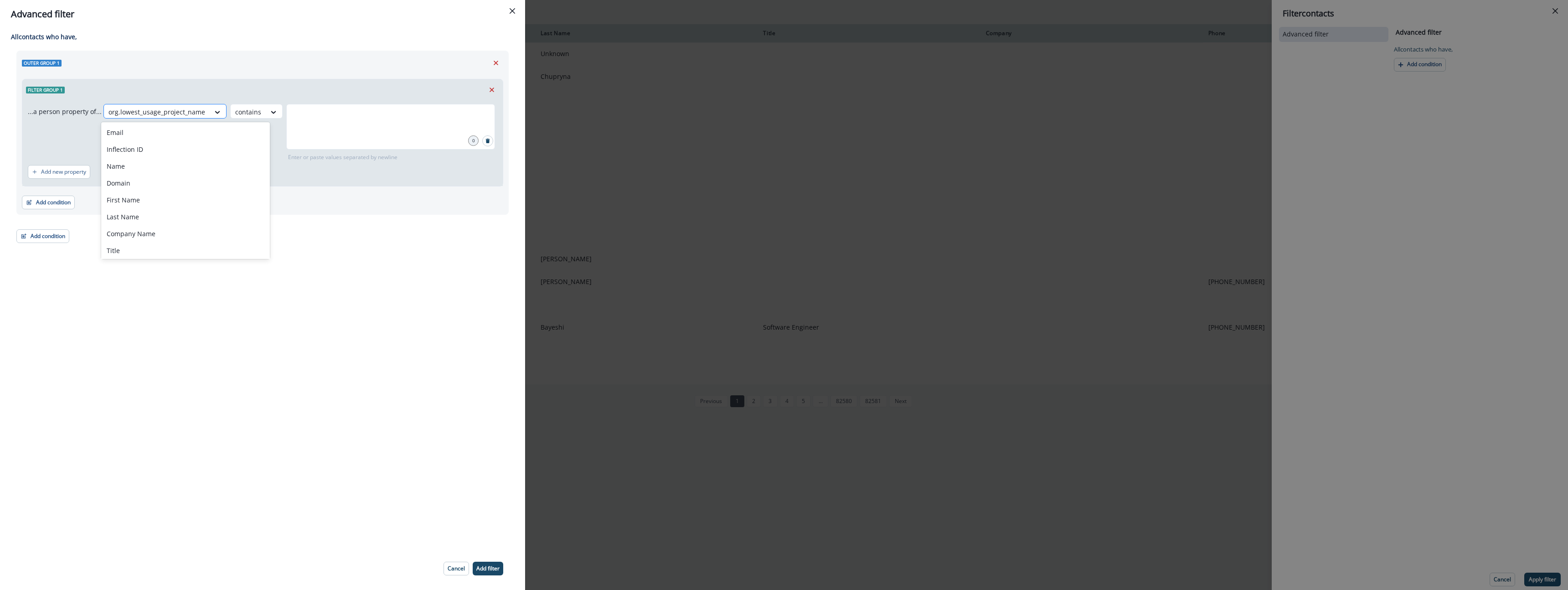
click at [176, 117] on div at bounding box center [157, 112] width 97 height 12
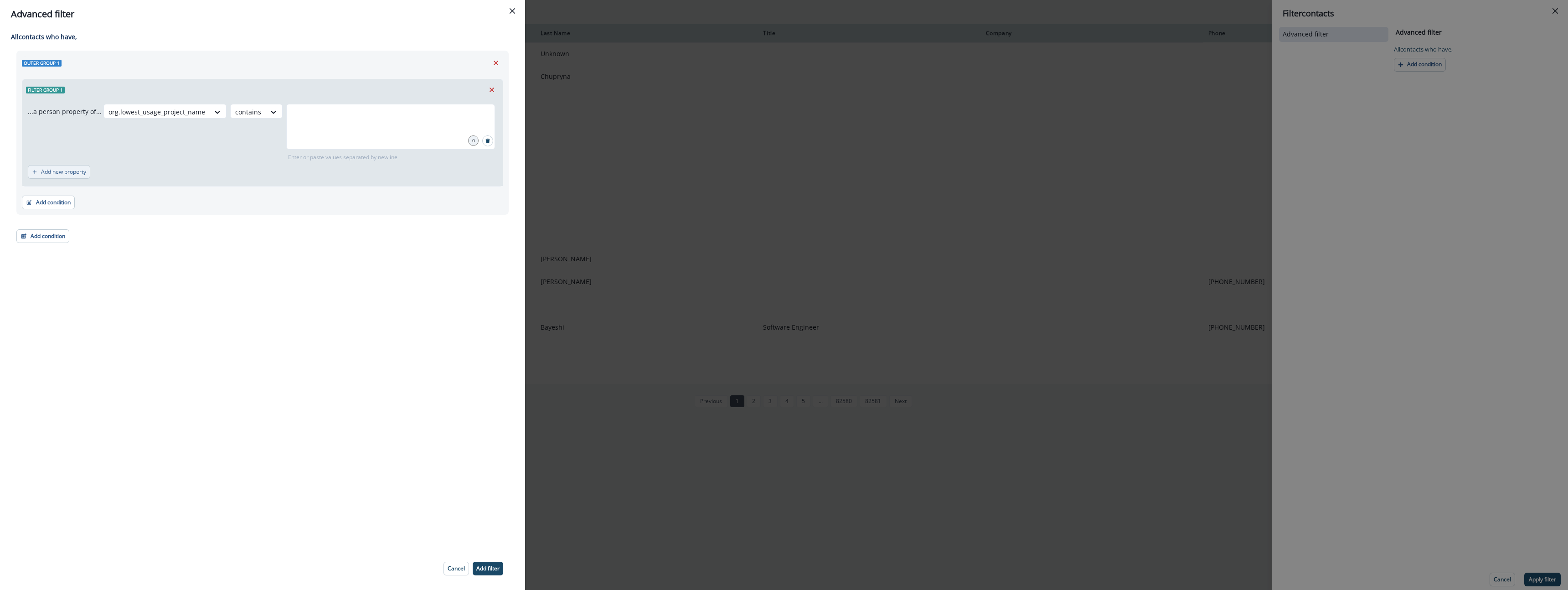
click at [64, 169] on p "Add new property" at bounding box center [63, 172] width 45 height 6
click at [96, 181] on icon at bounding box center [98, 177] width 8 height 9
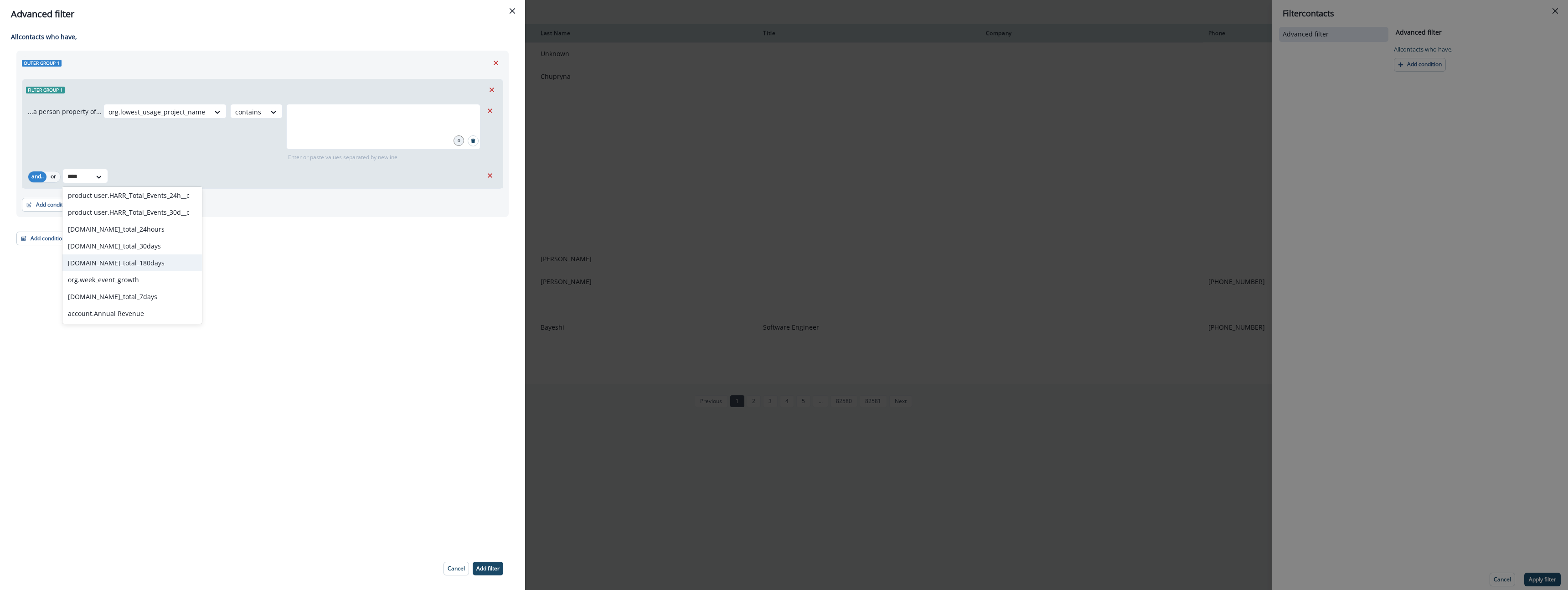
type input "****"
click at [161, 108] on div at bounding box center [157, 112] width 97 height 12
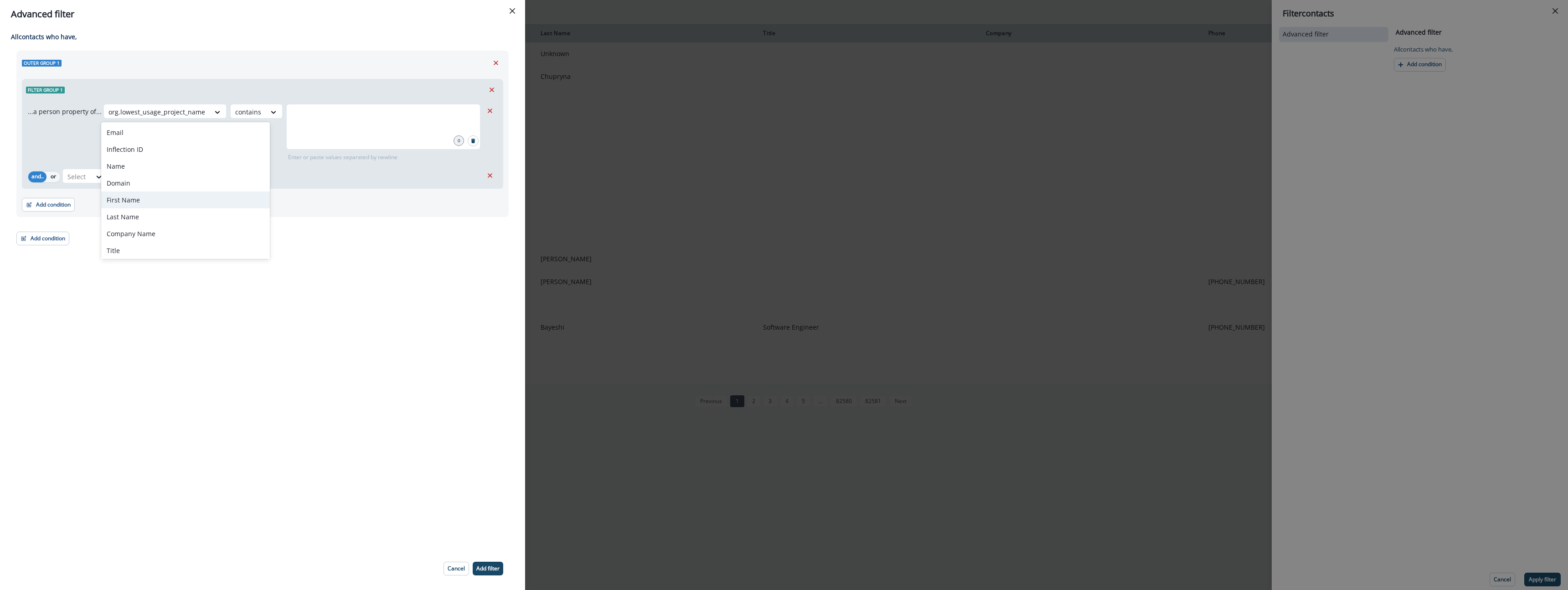
click at [262, 378] on div "All contact s who have, Outer group 1 Filter group 1 ...a person property of...…" at bounding box center [262, 288] width 525 height 518
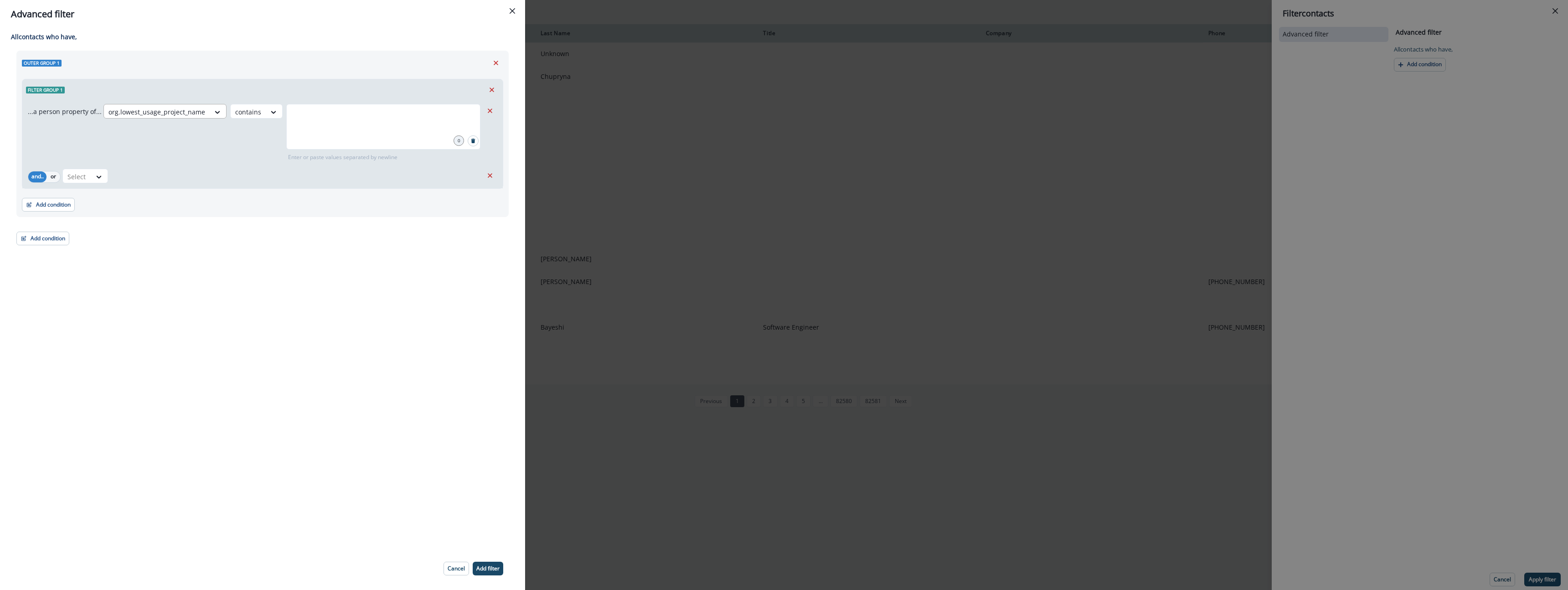
click at [203, 117] on div "org.lowest_usage_project_name" at bounding box center [156, 112] width 105 height 15
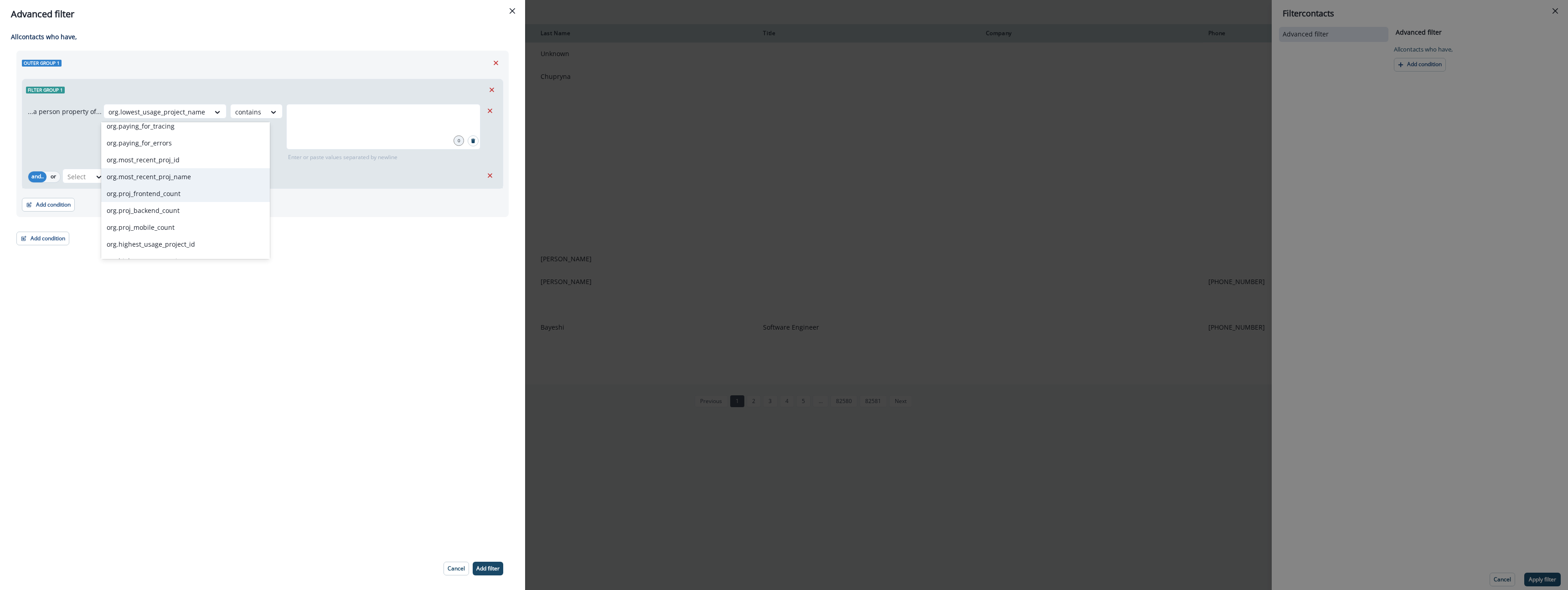
scroll to position [2752, 0]
drag, startPoint x: 212, startPoint y: 175, endPoint x: 256, endPoint y: 138, distance: 57.5
click at [213, 175] on div "org.most_recent_proj_name" at bounding box center [185, 179] width 168 height 17
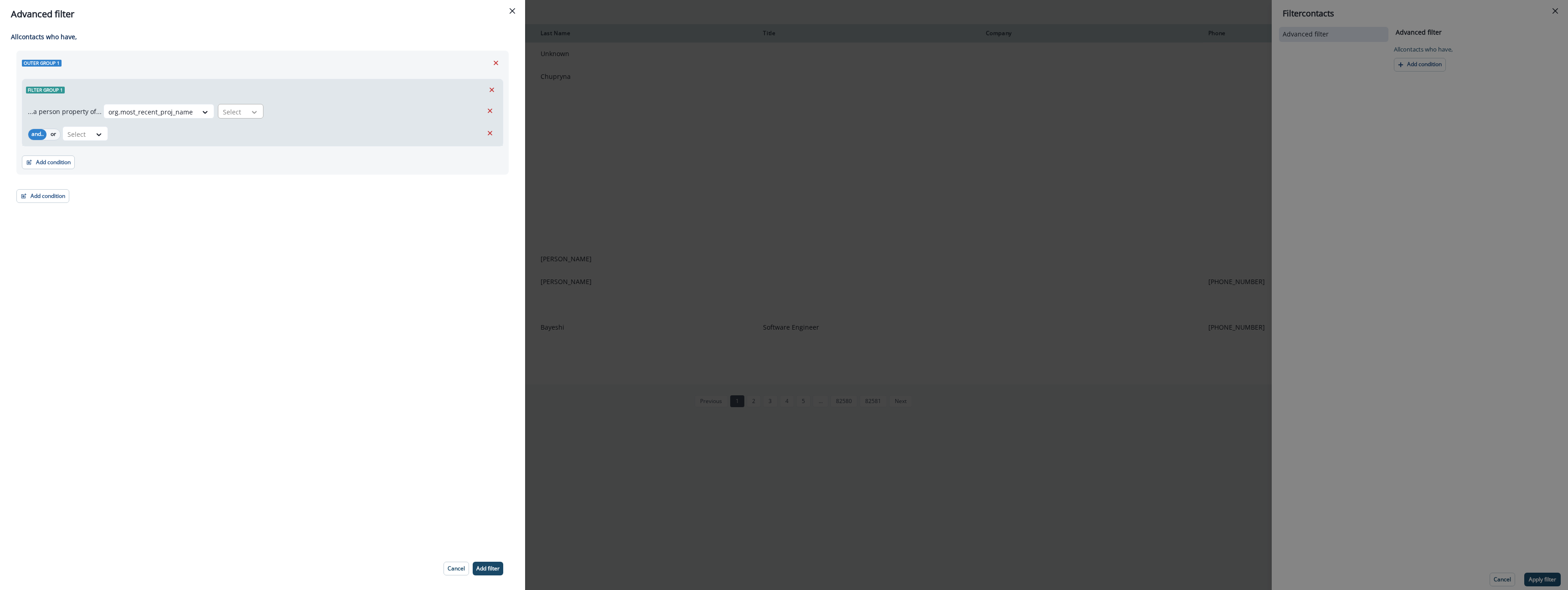
click at [250, 115] on icon at bounding box center [254, 112] width 8 height 9
click at [232, 112] on div at bounding box center [232, 112] width 19 height 12
click at [52, 164] on button "Add condition" at bounding box center [48, 162] width 53 height 14
click at [82, 218] on button "Performed a product event" at bounding box center [80, 216] width 115 height 15
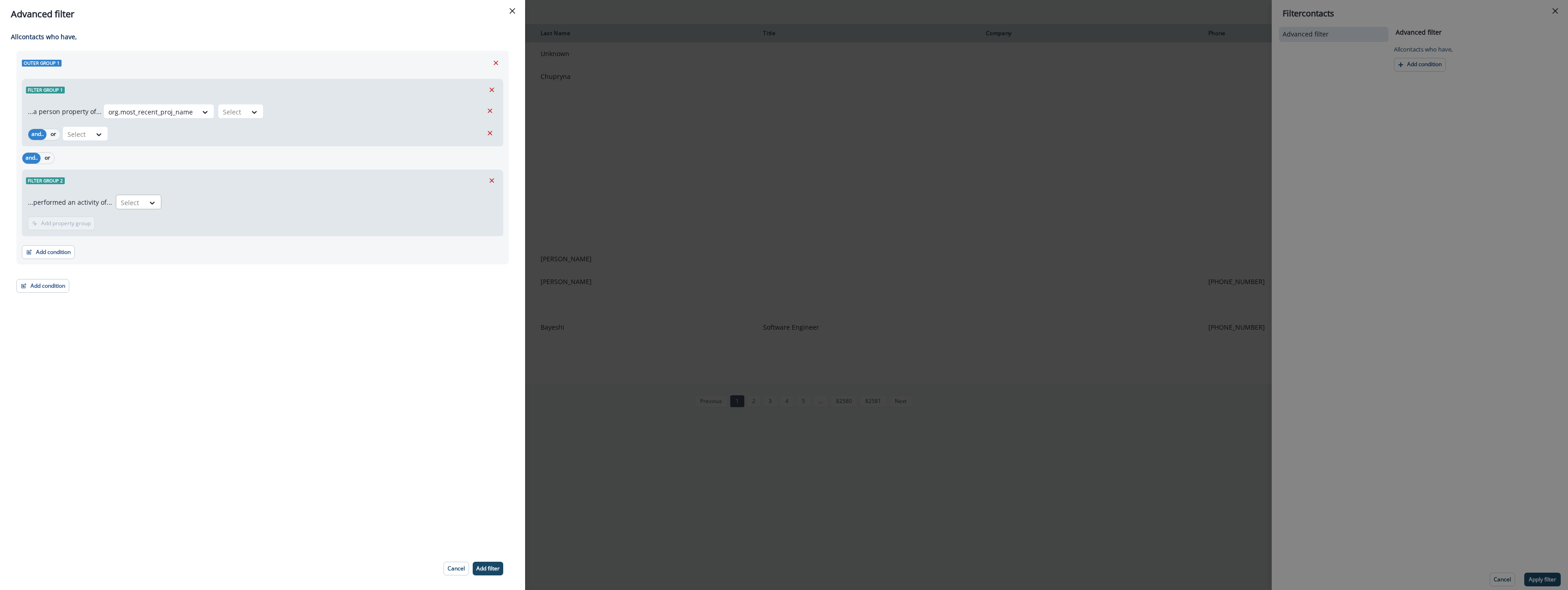
click at [131, 206] on div "Select" at bounding box center [130, 203] width 28 height 15
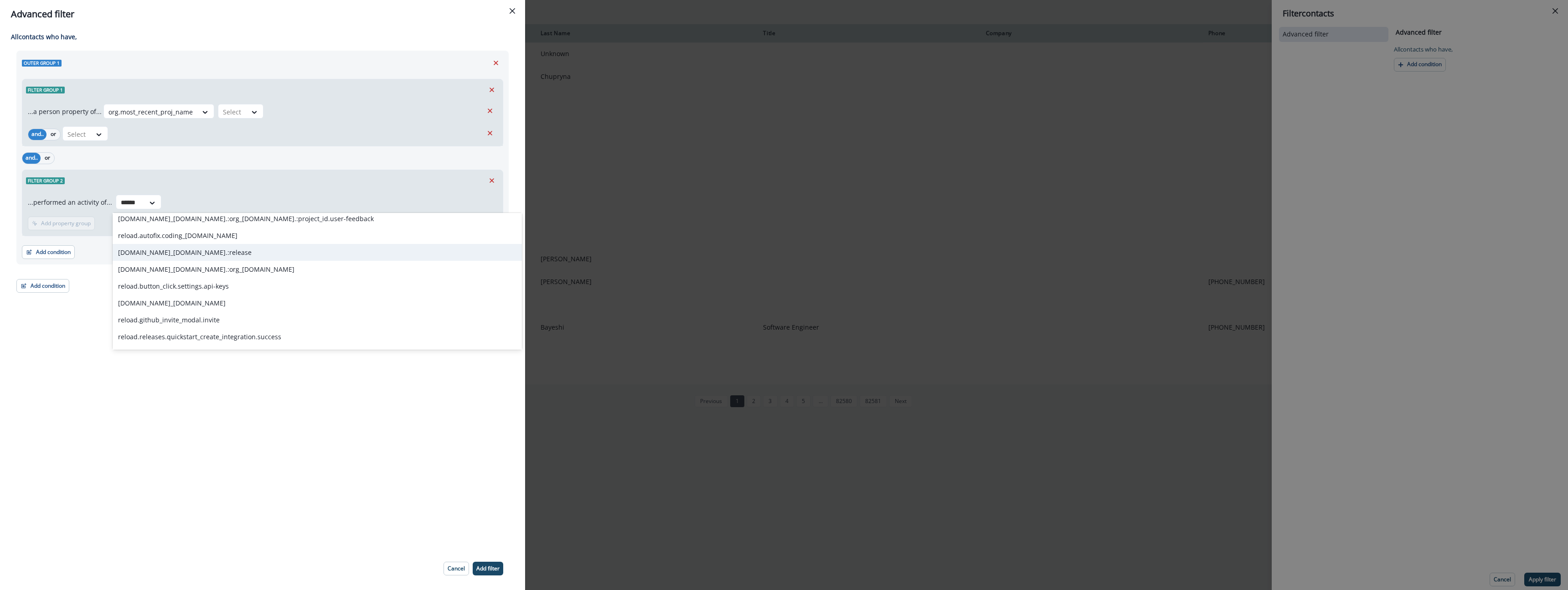
scroll to position [0, 0]
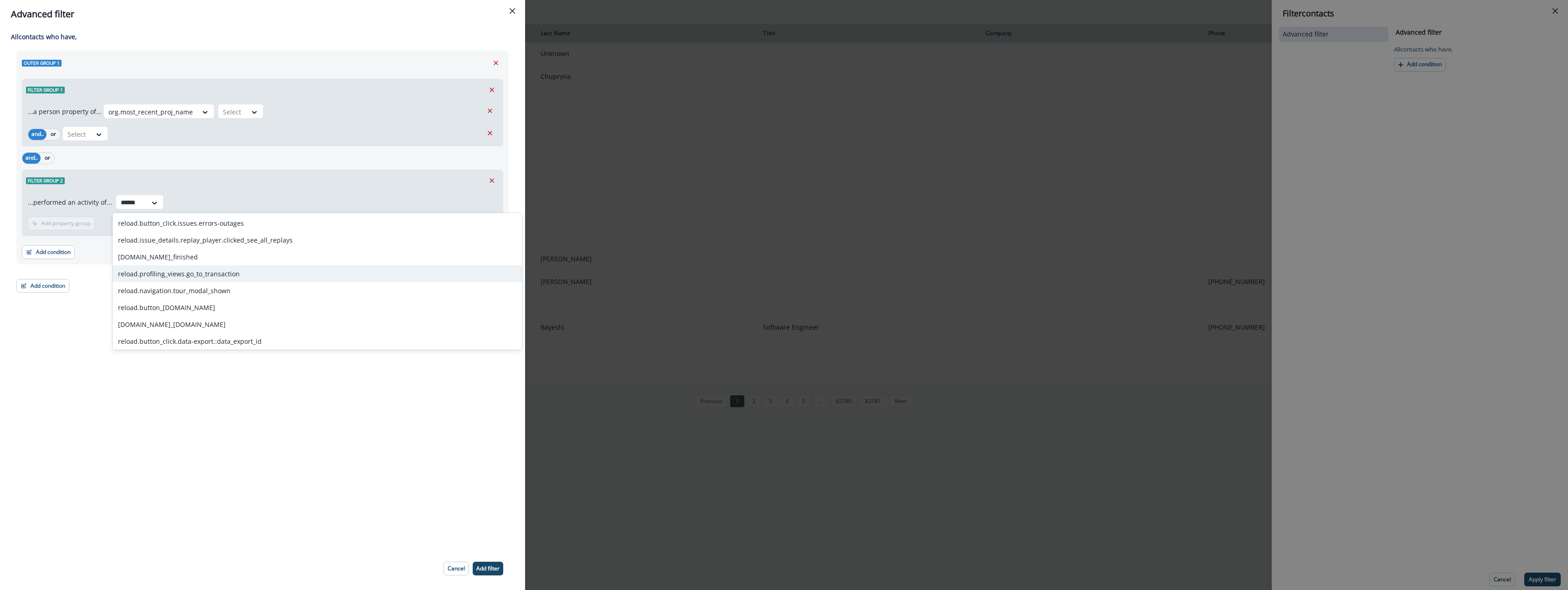
type input "******"
click at [205, 400] on div "All contact s who have, Outer group 1 Filter group 1 ...a person property of...…" at bounding box center [262, 288] width 525 height 518
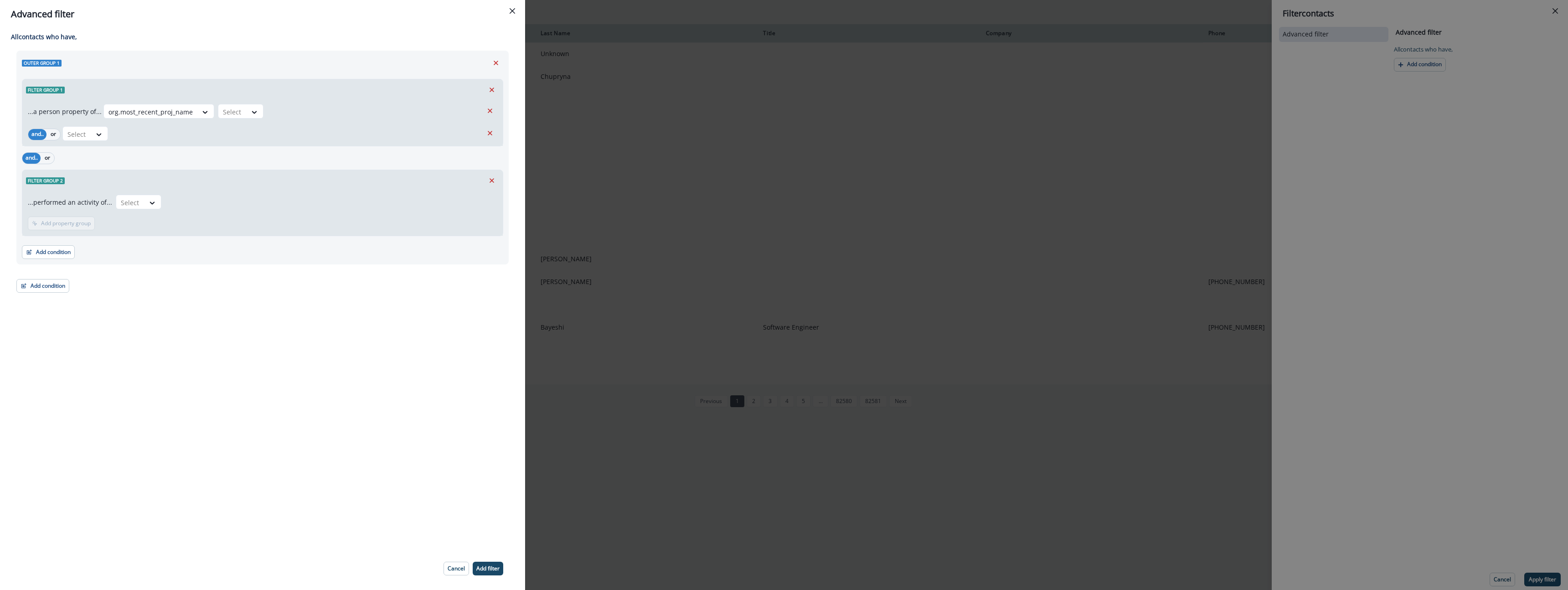
drag, startPoint x: 102, startPoint y: 308, endPoint x: 83, endPoint y: 304, distance: 19.4
click at [102, 308] on div "All contact s who have, Outer group 1 Filter group 1 ...a person property of...…" at bounding box center [262, 288] width 525 height 518
click at [43, 287] on button "Add condition" at bounding box center [42, 286] width 53 height 14
click at [78, 338] on button "Performed a product event" at bounding box center [75, 340] width 115 height 15
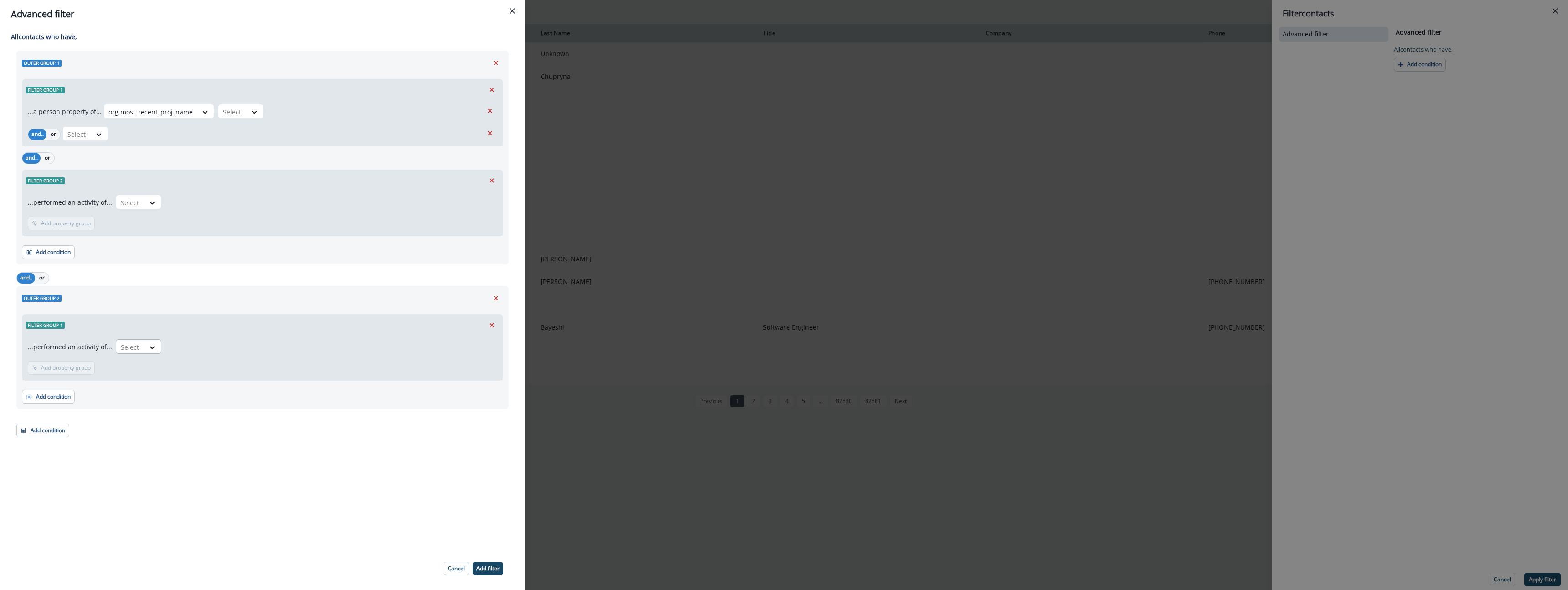
click at [137, 342] on div at bounding box center [130, 347] width 19 height 12
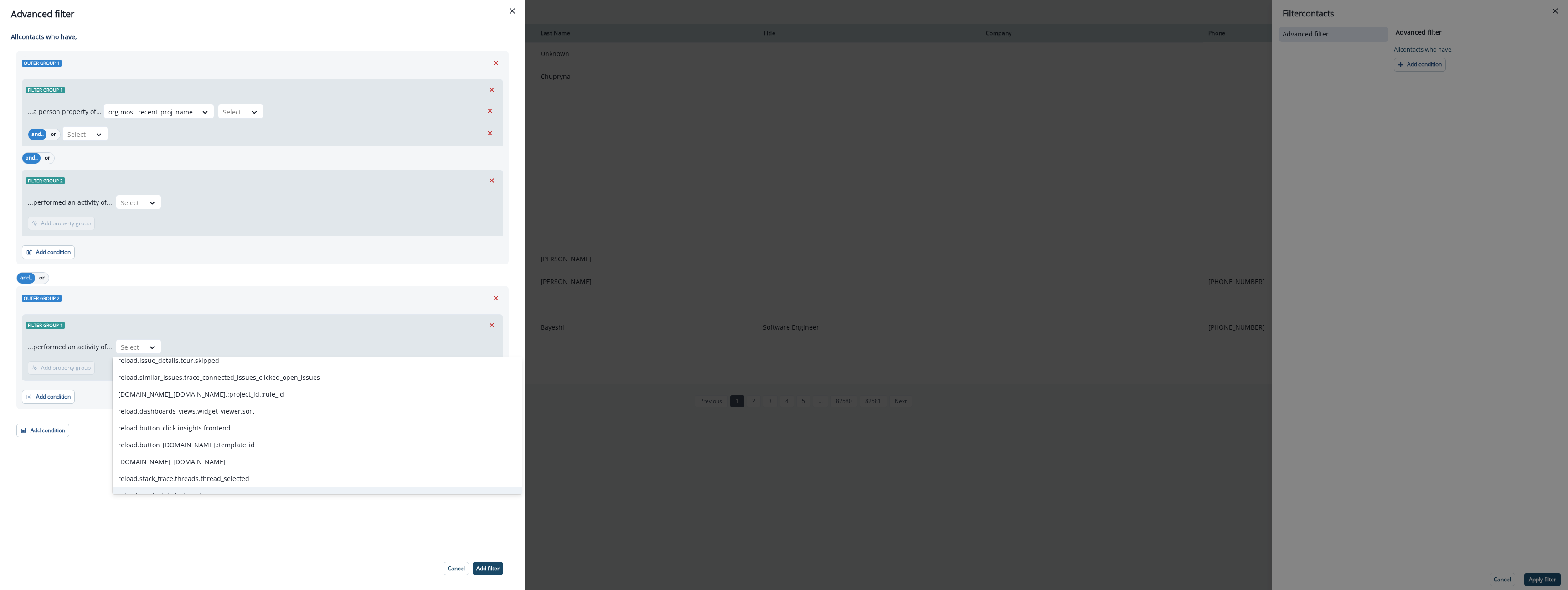
scroll to position [1560, 0]
type input "****"
click at [249, 446] on div "reload.button_click.settings.seer" at bounding box center [230, 450] width 236 height 17
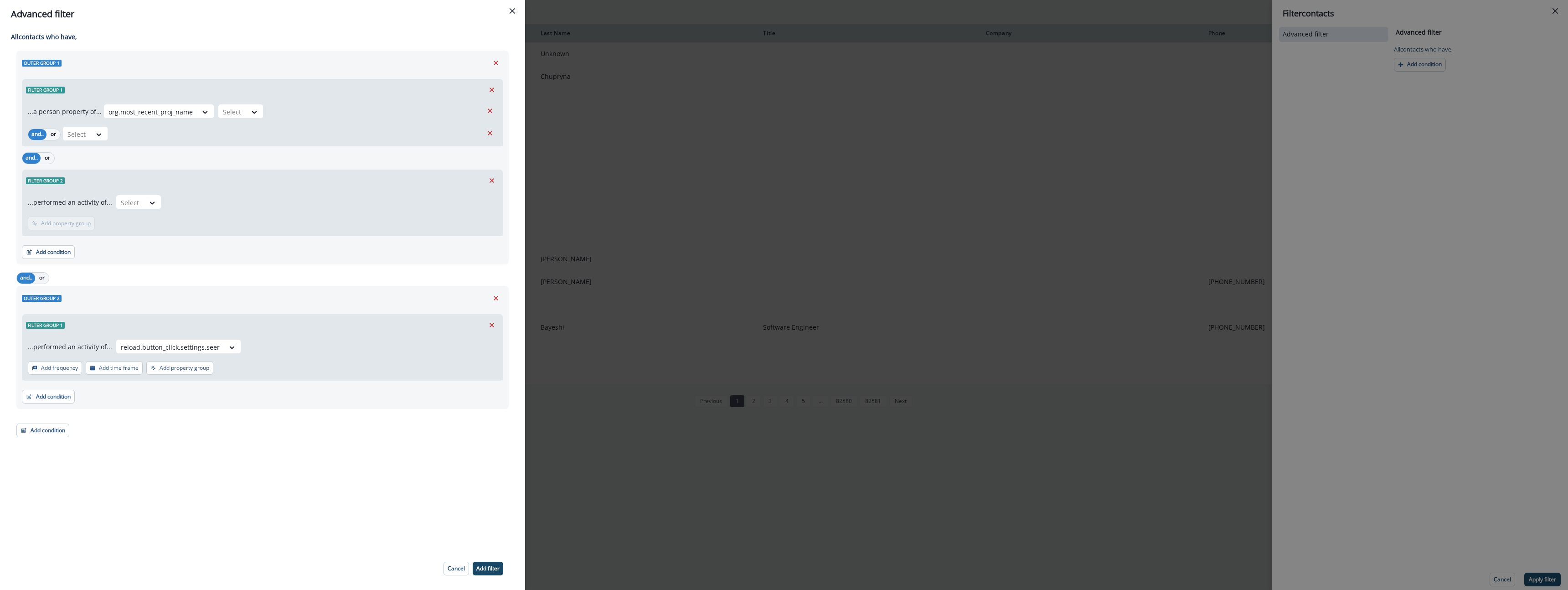
drag, startPoint x: 55, startPoint y: 364, endPoint x: 235, endPoint y: 376, distance: 180.4
click at [255, 386] on div "Outer group 2 Filter group 1 ...performed an activity of... reload.button_click…" at bounding box center [262, 347] width 492 height 123
click at [192, 368] on p "Add property group" at bounding box center [184, 368] width 50 height 6
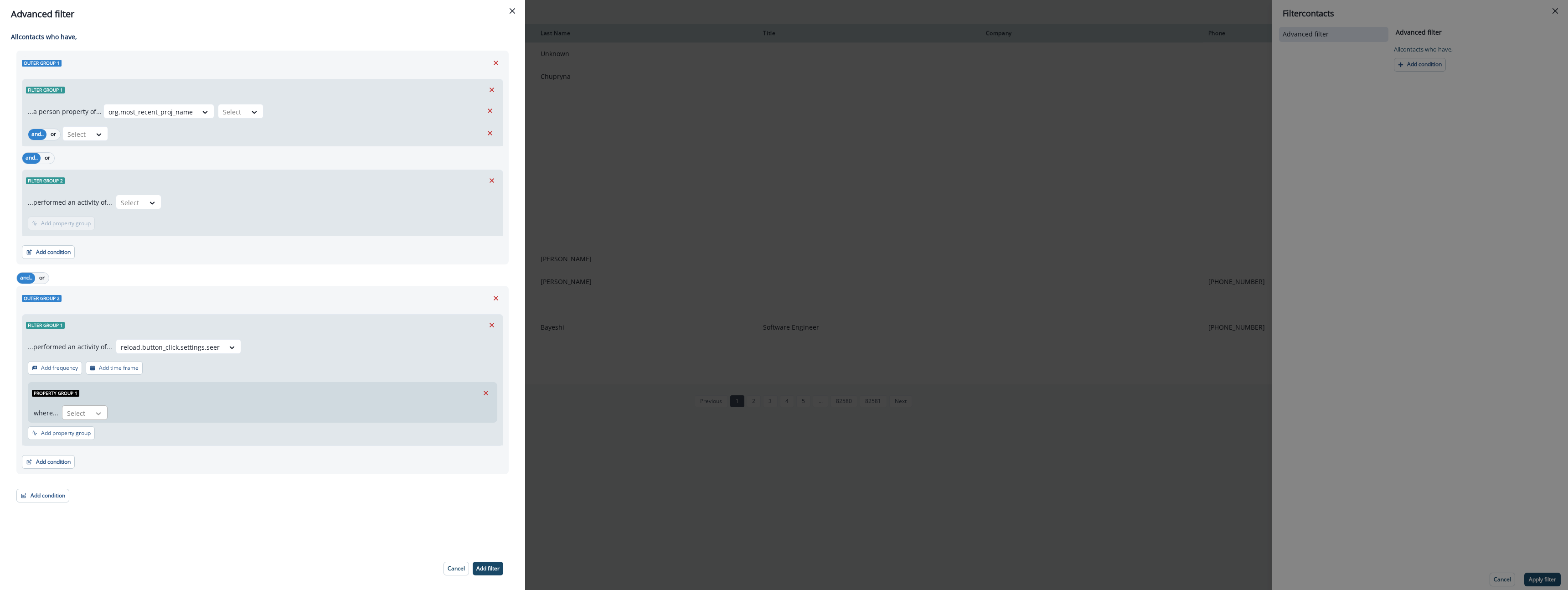
click at [102, 412] on icon at bounding box center [98, 413] width 8 height 9
click at [79, 518] on div "event_name" at bounding box center [97, 518] width 73 height 17
click at [152, 412] on div "Select" at bounding box center [143, 413] width 28 height 15
click at [367, 462] on div "Add condition Contact properties A person property Performed a product event Pe…" at bounding box center [262, 457] width 482 height 23
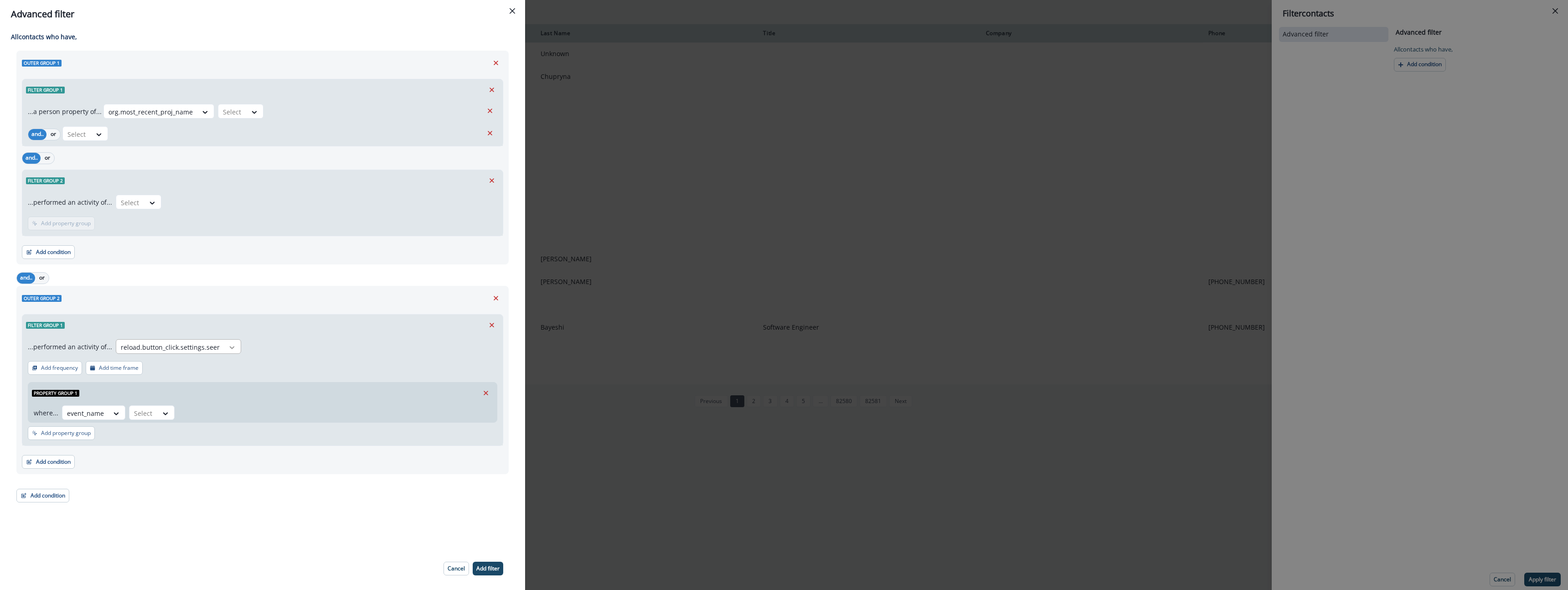
click at [229, 349] on icon at bounding box center [232, 347] width 8 height 9
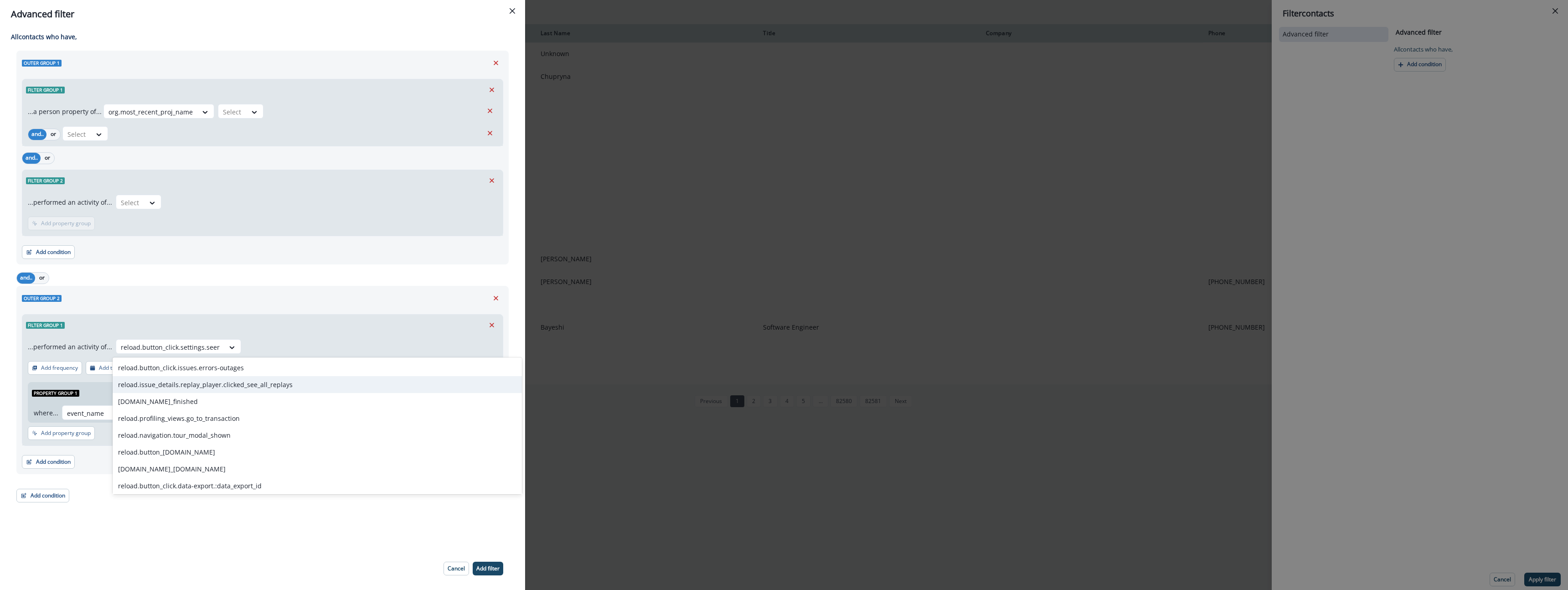
click at [117, 558] on footer "Cancel Add filter" at bounding box center [262, 568] width 525 height 43
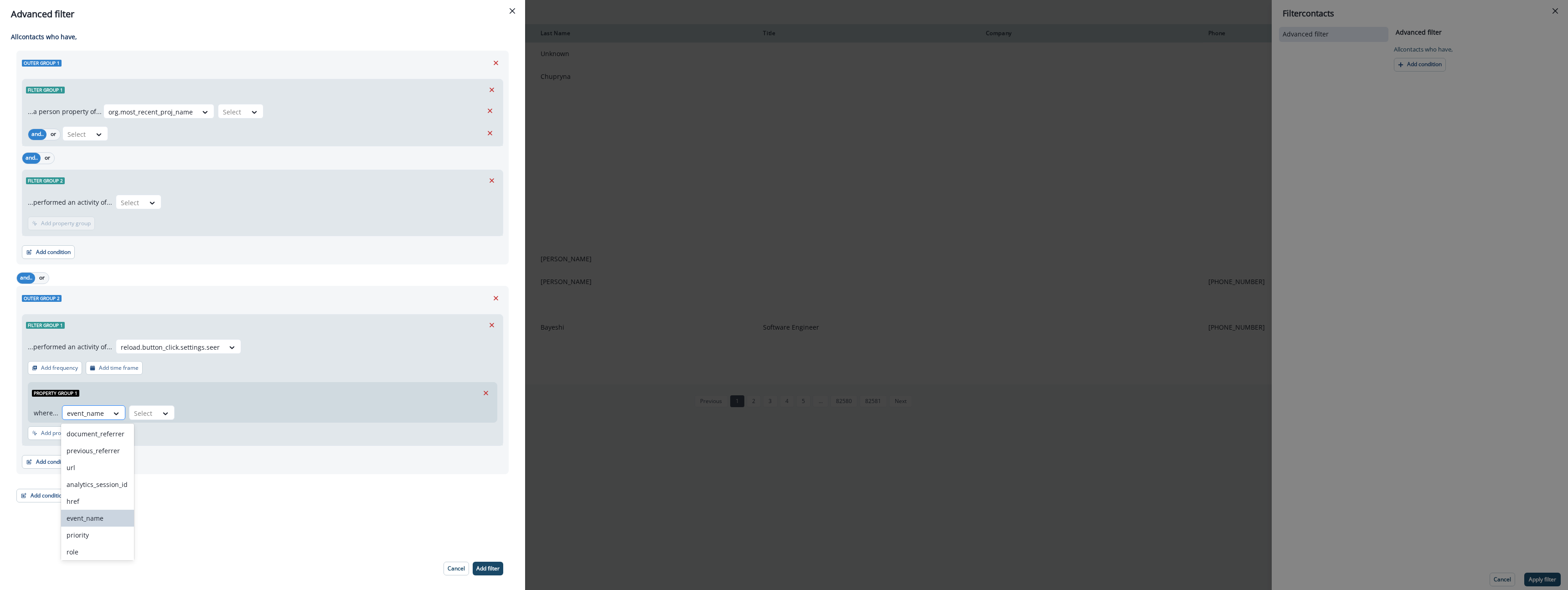
click at [105, 412] on div "event_name" at bounding box center [85, 413] width 46 height 15
drag, startPoint x: 168, startPoint y: 409, endPoint x: 172, endPoint y: 425, distance: 16.5
click at [168, 408] on div at bounding box center [165, 413] width 15 height 9
click at [175, 470] on div "does not contain" at bounding box center [163, 468] width 72 height 17
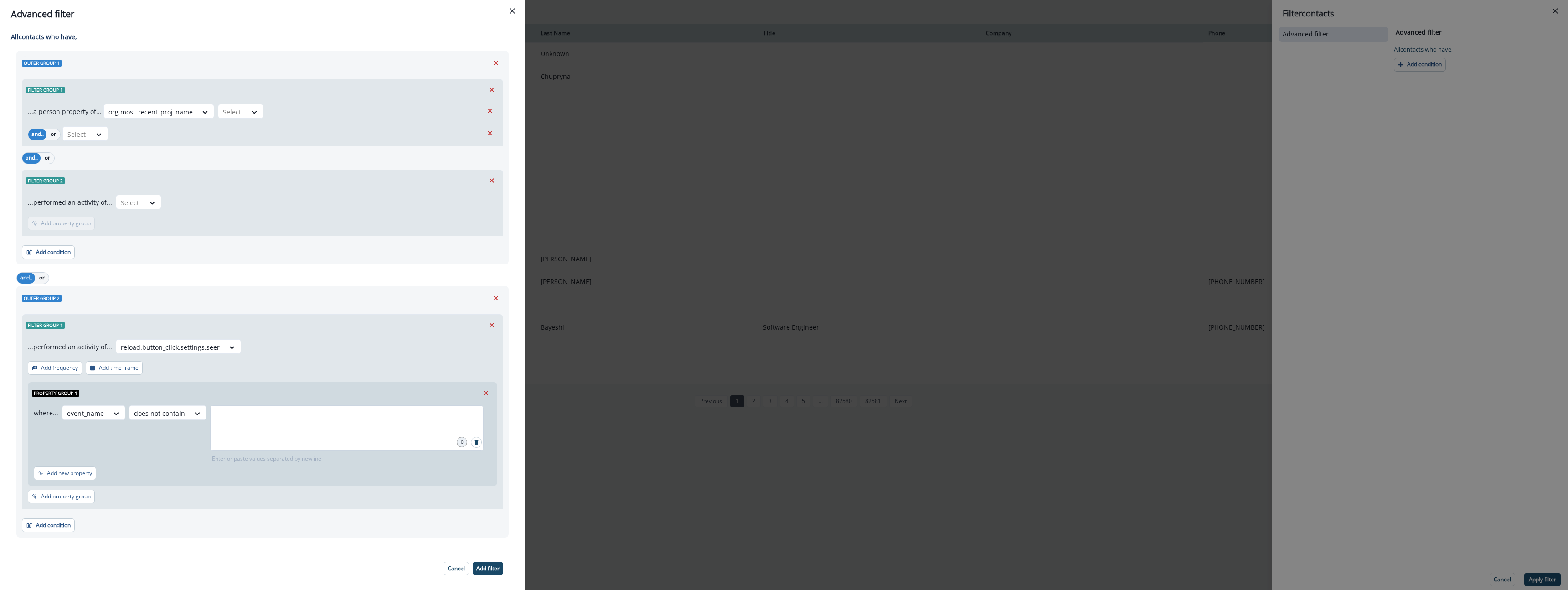
click at [260, 428] on div at bounding box center [346, 428] width 273 height 45
click at [474, 444] on icon "Search" at bounding box center [476, 442] width 5 height 5
click at [475, 442] on button "Search" at bounding box center [476, 442] width 11 height 11
click at [194, 350] on div at bounding box center [170, 347] width 99 height 12
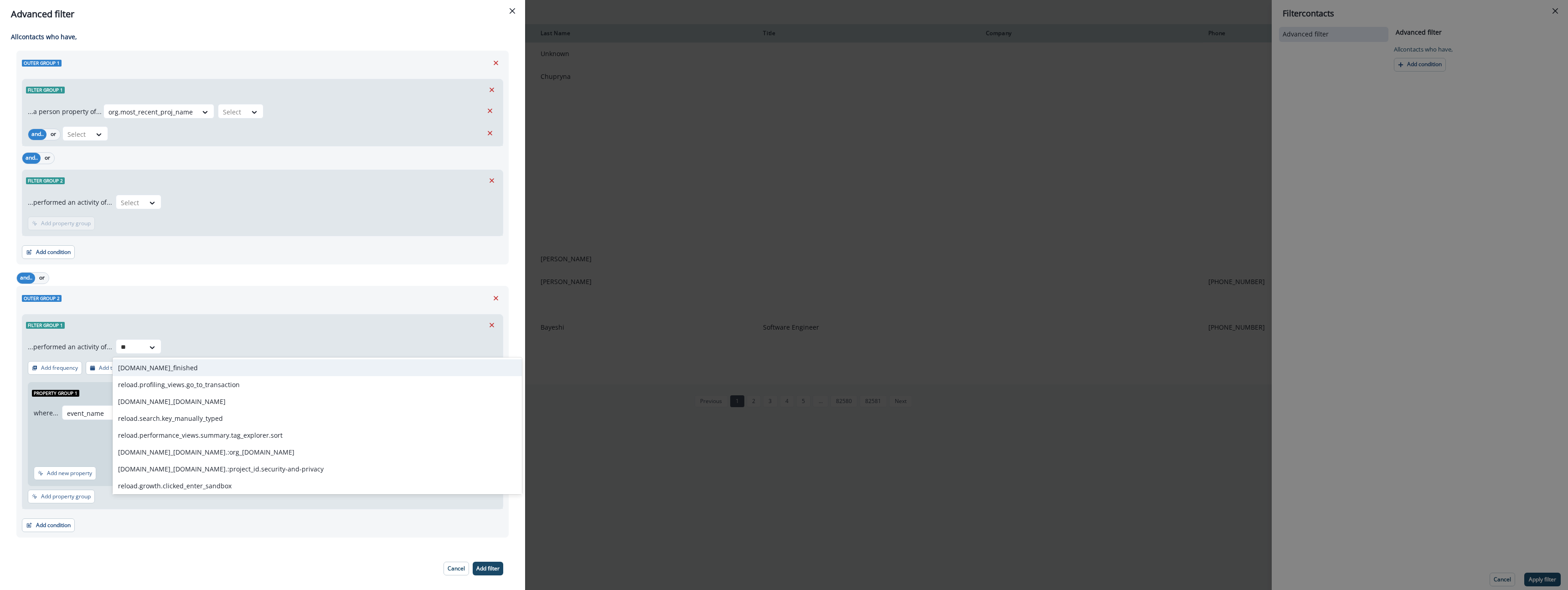
type input "*"
drag, startPoint x: 248, startPoint y: 312, endPoint x: 215, endPoint y: 319, distance: 33.7
click at [242, 314] on div "Filter group 1 ...performed an activity of... reload.button_click.issues.errors…" at bounding box center [262, 409] width 482 height 198
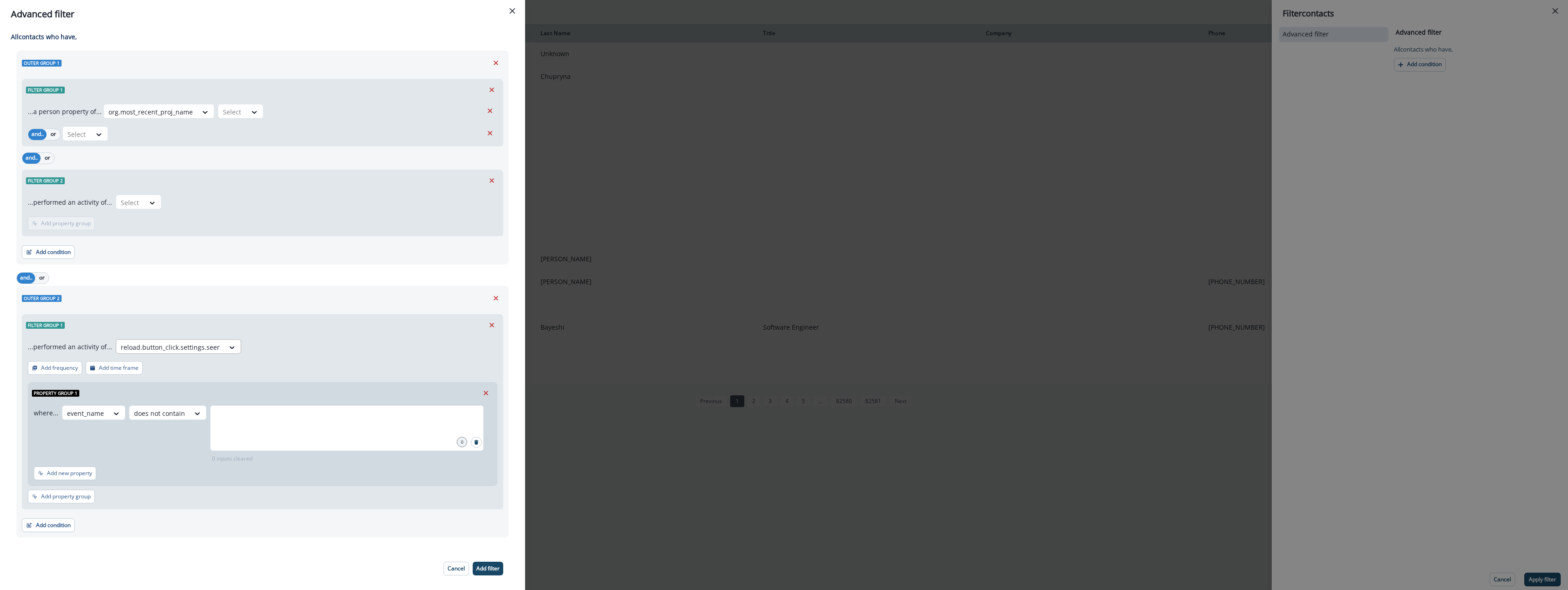
click at [135, 343] on div at bounding box center [170, 347] width 99 height 12
drag, startPoint x: 54, startPoint y: 431, endPoint x: 240, endPoint y: 377, distance: 193.7
click at [56, 430] on div "where... event_name does not contain 0 0 inputs cleared" at bounding box center [261, 434] width 454 height 58
click at [494, 325] on icon "Remove" at bounding box center [492, 325] width 8 height 8
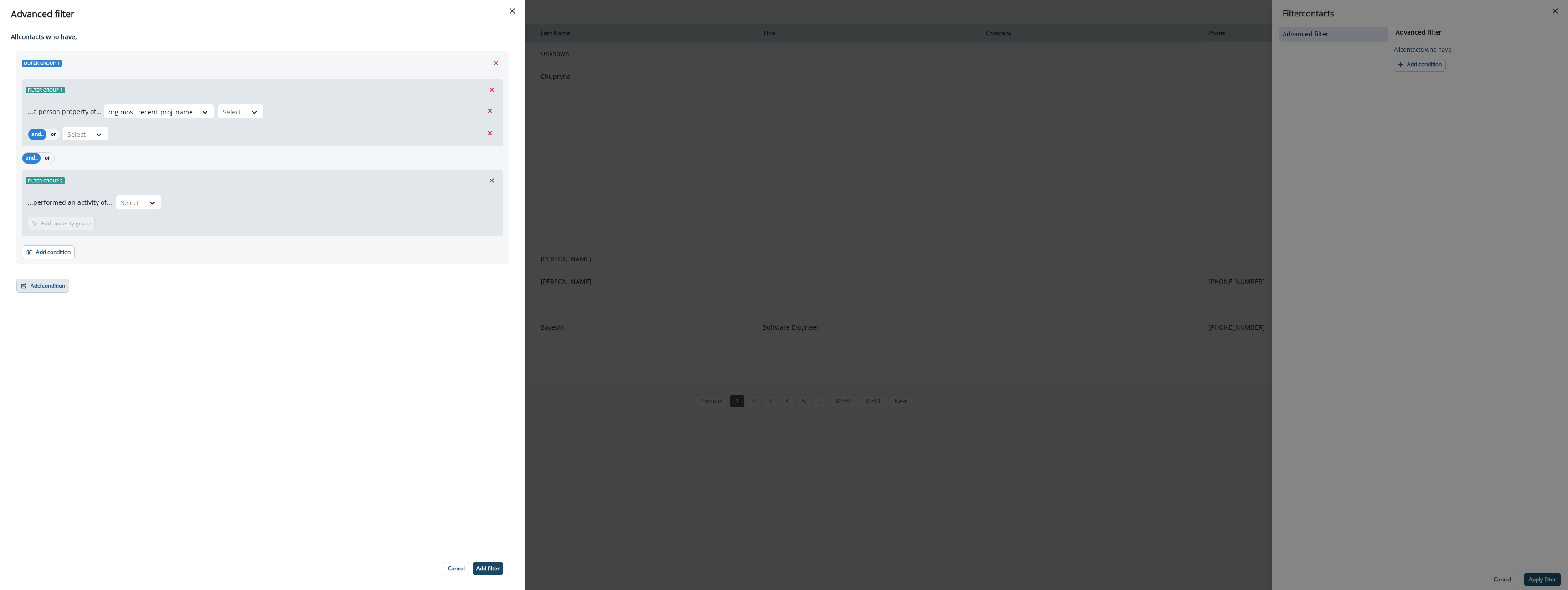
click at [39, 289] on button "Add condition" at bounding box center [42, 286] width 53 height 14
click at [78, 338] on button "Performed a product event" at bounding box center [75, 340] width 115 height 15
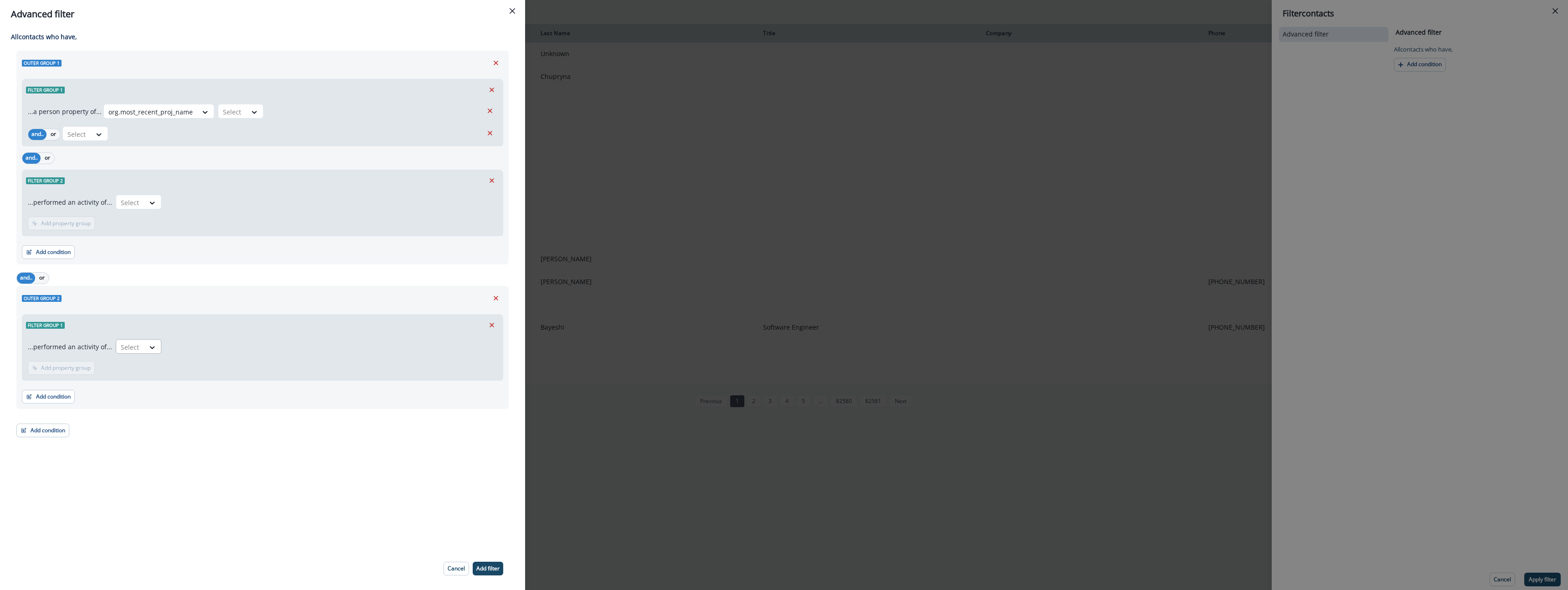
click at [145, 352] on div at bounding box center [152, 347] width 16 height 15
click at [60, 397] on button "Add condition" at bounding box center [48, 396] width 53 height 14
click at [152, 356] on div "...performed an activity of... Select" at bounding box center [262, 348] width 469 height 18
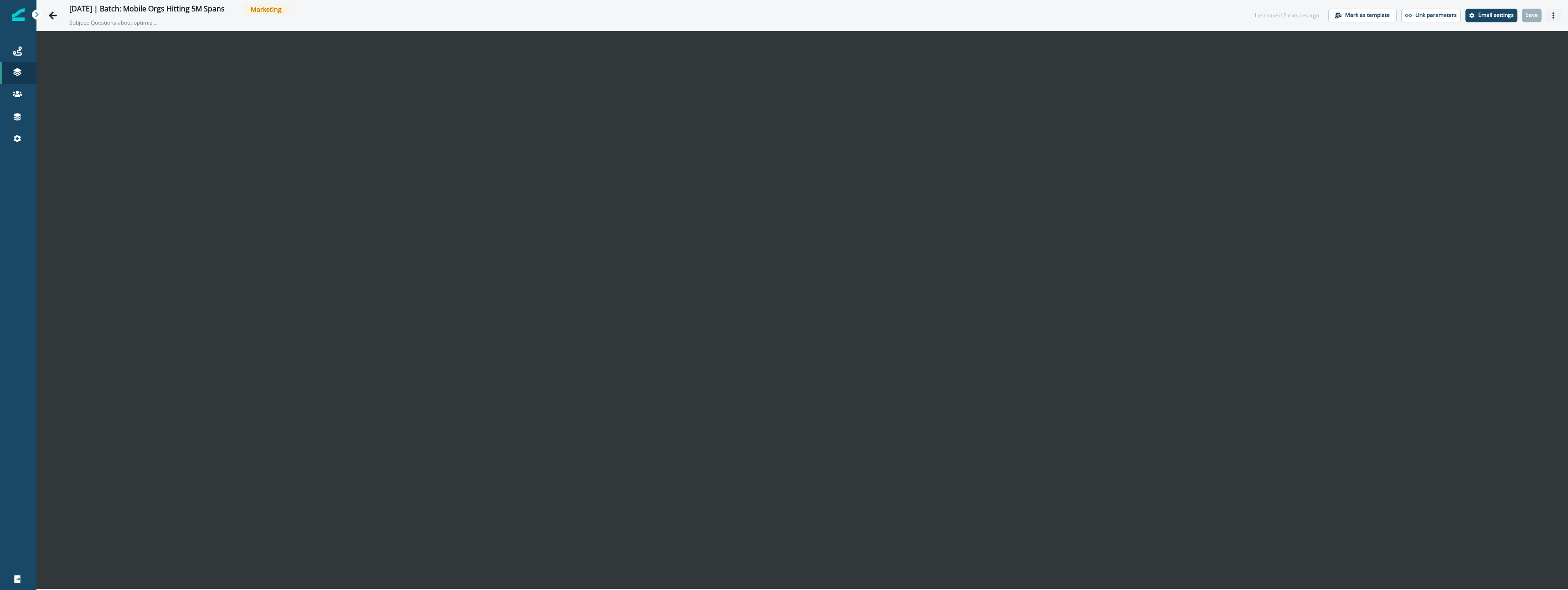
click at [1553, 18] on button "Actions" at bounding box center [1553, 15] width 15 height 14
click at [1483, 43] on button "Preview" at bounding box center [1510, 38] width 102 height 16
click at [52, 12] on icon "Go back" at bounding box center [53, 15] width 9 height 9
click at [1553, 16] on icon "Actions" at bounding box center [1553, 15] width 6 height 6
click at [1485, 67] on button "Send test email" at bounding box center [1510, 71] width 102 height 16
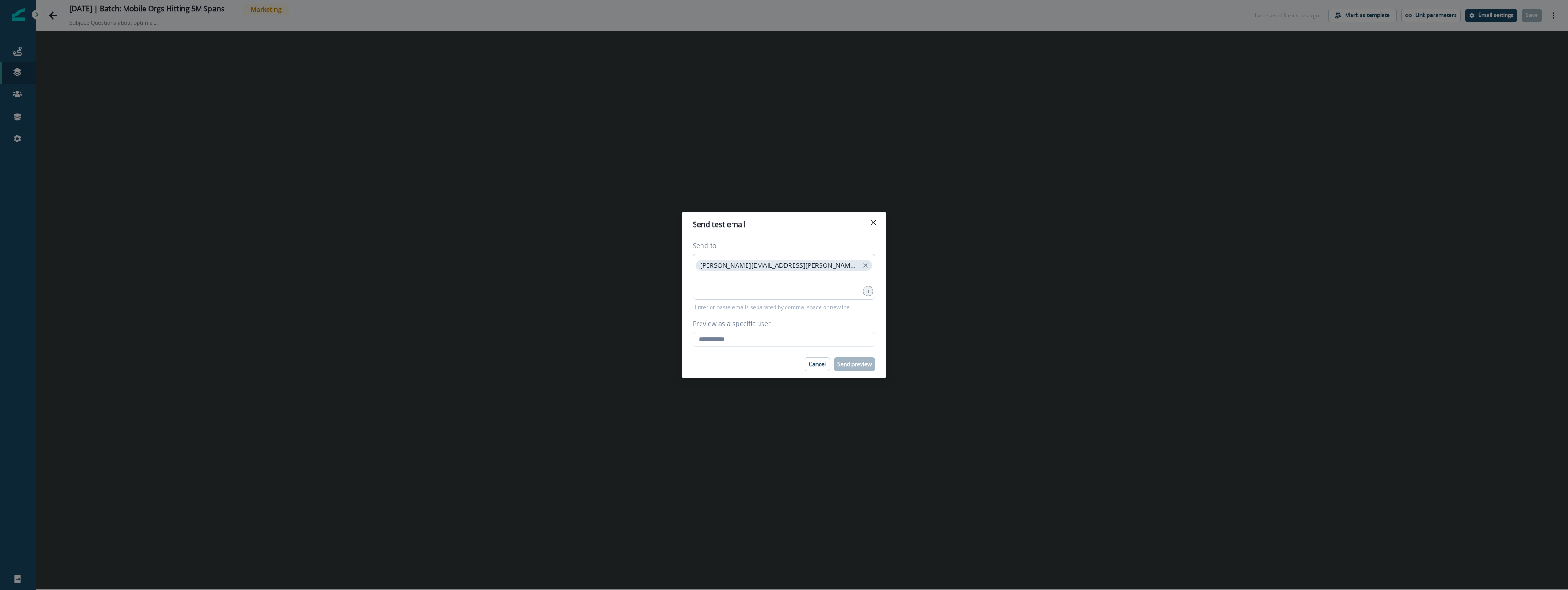
click at [713, 263] on p "raina.armstrong@sentry.io" at bounding box center [779, 265] width 158 height 8
copy span
drag, startPoint x: 713, startPoint y: 263, endPoint x: 804, endPoint y: 263, distance: 91.0
click at [804, 263] on div "raina.armstrong@sentry.io" at bounding box center [783, 276] width 182 height 45
drag, startPoint x: 754, startPoint y: 341, endPoint x: 756, endPoint y: 335, distance: 6.3
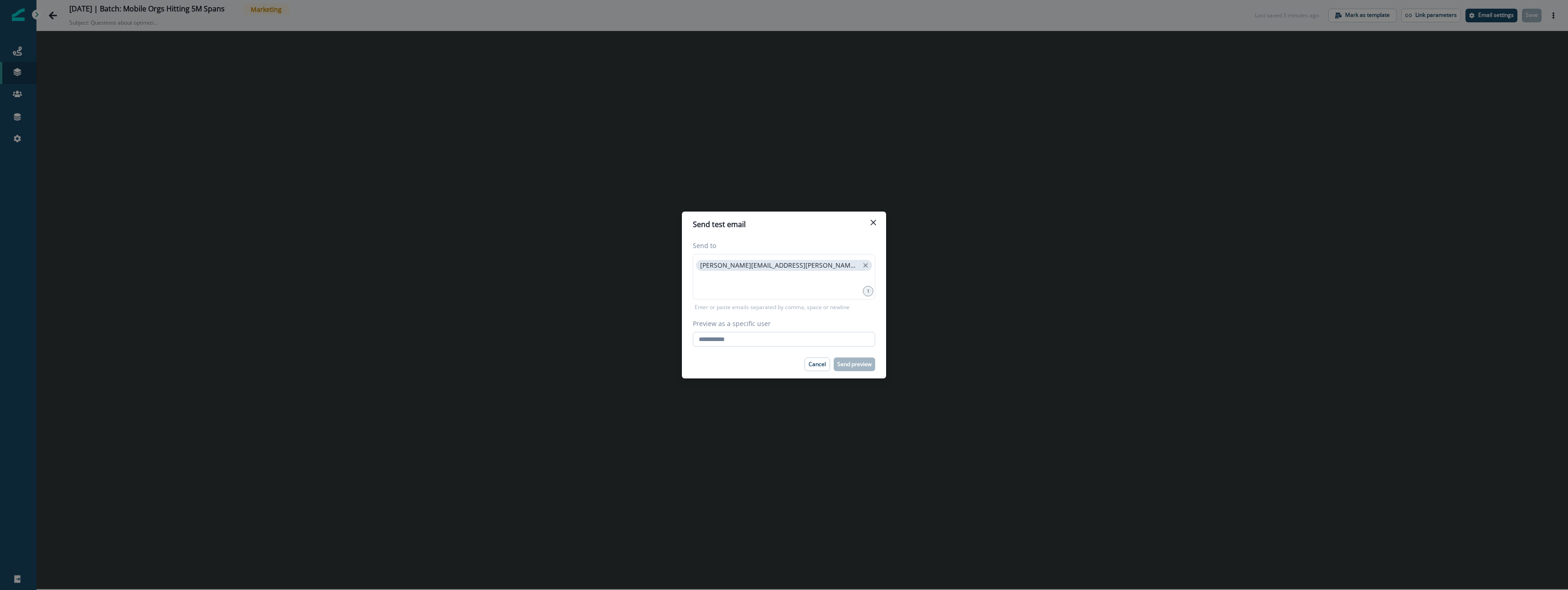
click at [754, 341] on input "Preview as a specific user" at bounding box center [783, 338] width 182 height 15
paste input "**********"
type input "**********"
drag, startPoint x: 785, startPoint y: 263, endPoint x: 727, endPoint y: 279, distance: 60.2
click at [863, 263] on icon "close" at bounding box center [866, 265] width 5 height 5
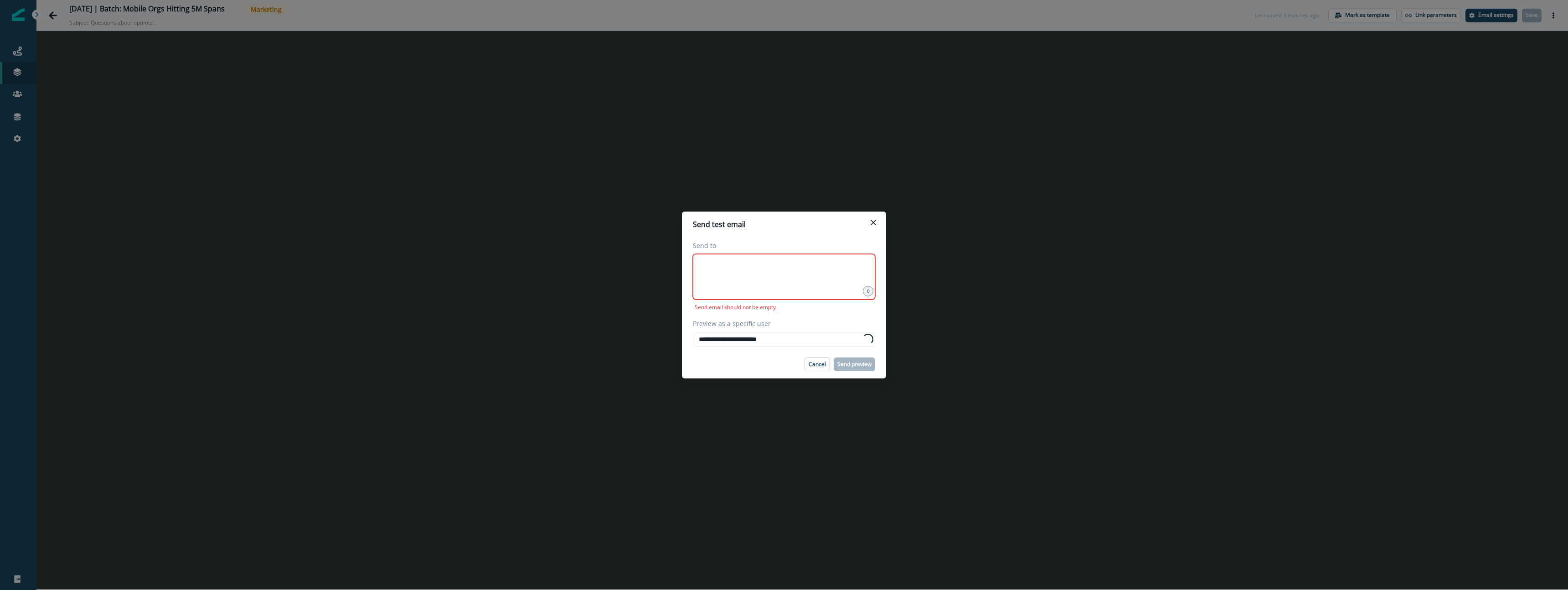
click at [727, 279] on div at bounding box center [783, 276] width 182 height 45
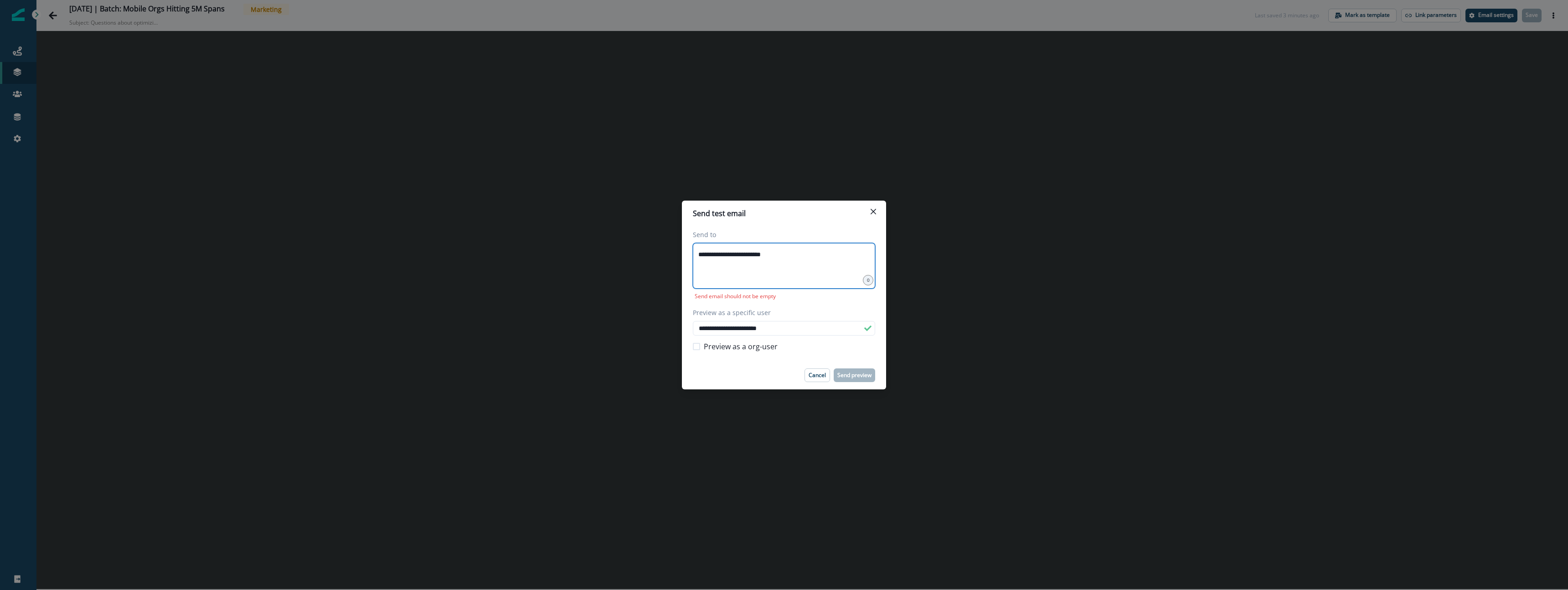
type input "**********"
click at [776, 366] on footer "Cancel Send preview" at bounding box center [783, 375] width 204 height 28
click at [831, 263] on div "**********" at bounding box center [783, 265] width 182 height 45
click at [845, 376] on p "Send preview" at bounding box center [854, 375] width 34 height 6
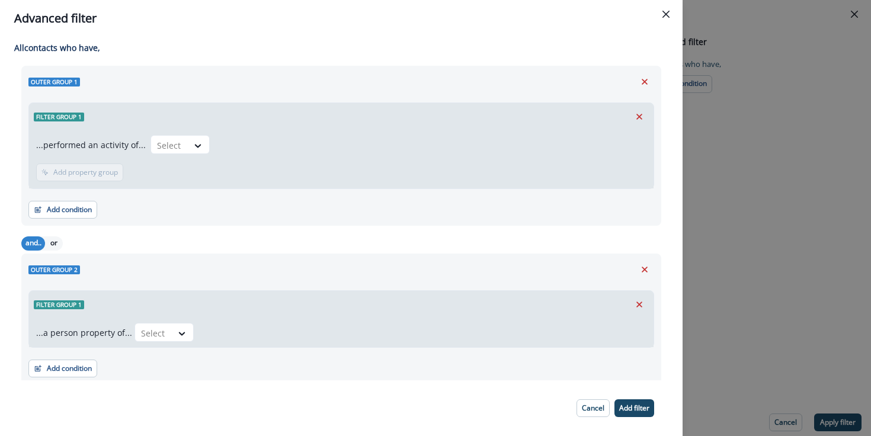
click at [787, 172] on div "Advanced filter All contact s who have, Outer group 1 Filter group 1 ...perform…" at bounding box center [435, 218] width 871 height 436
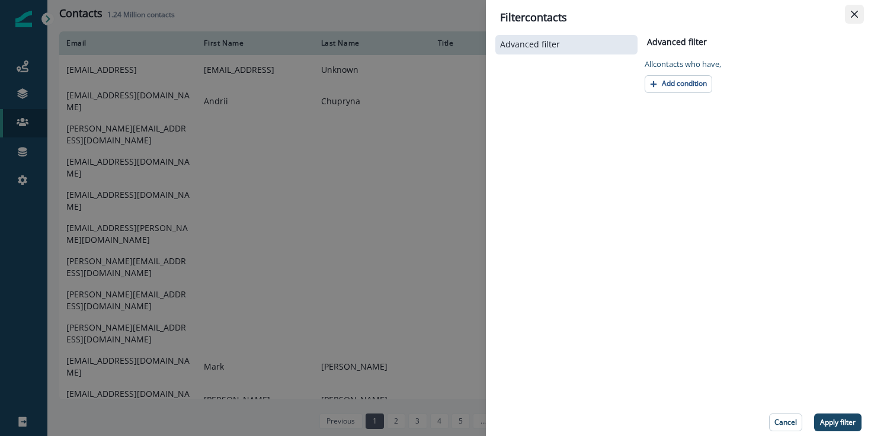
click at [851, 8] on button "Close" at bounding box center [854, 14] width 19 height 19
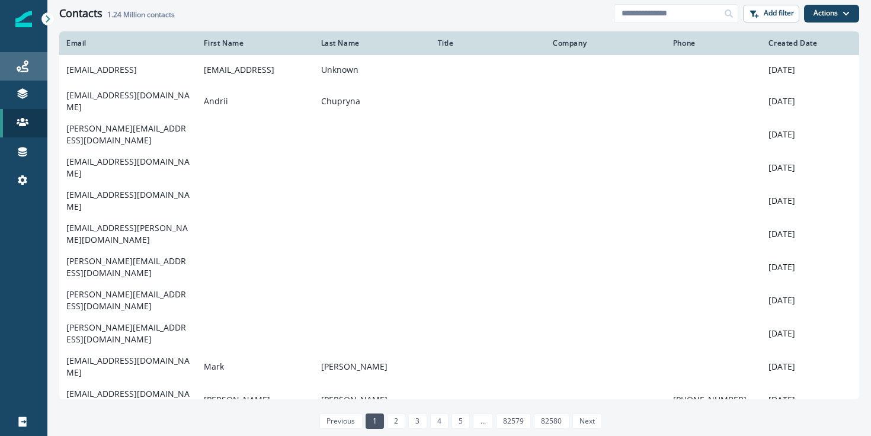
click at [33, 69] on div "Journeys" at bounding box center [24, 66] width 38 height 14
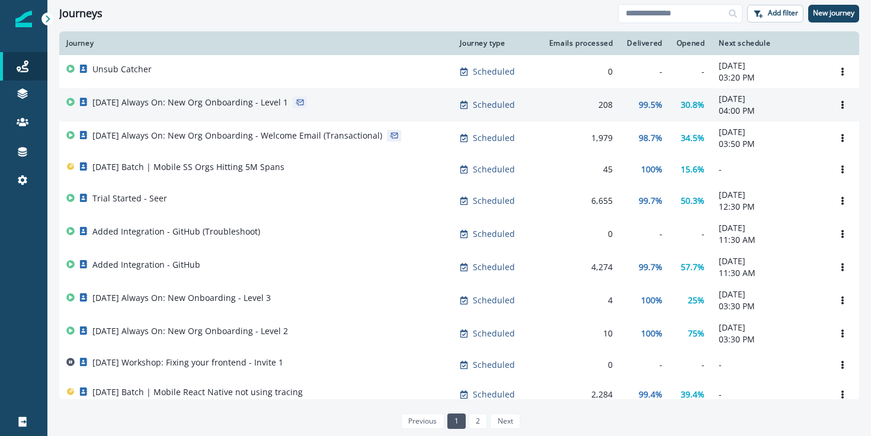
click at [586, 107] on div "208" at bounding box center [579, 105] width 67 height 12
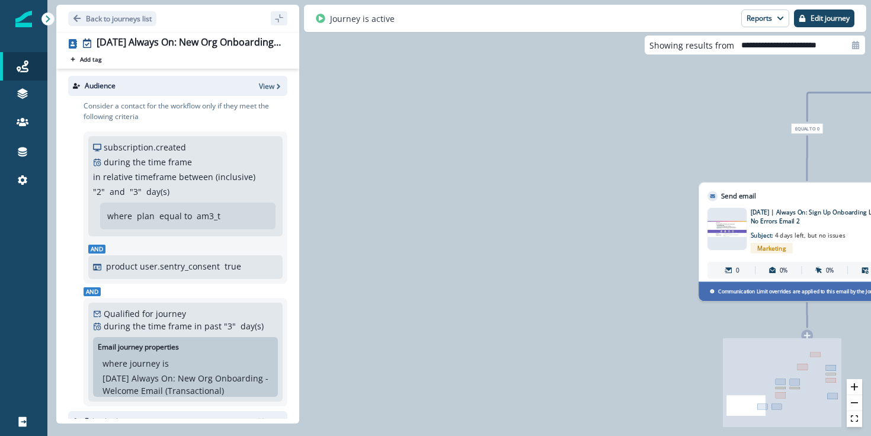
click at [107, 30] on div "Back to journeys list" at bounding box center [177, 18] width 243 height 27
click at [111, 18] on p "Back to journeys list" at bounding box center [119, 19] width 66 height 10
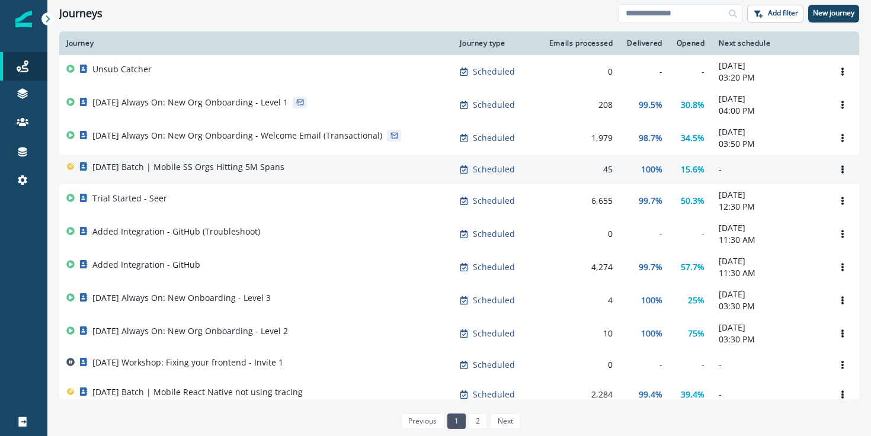
click at [203, 172] on p "[DATE] Batch | Mobile SS Orgs Hitting 5M Spans" at bounding box center [188, 167] width 192 height 12
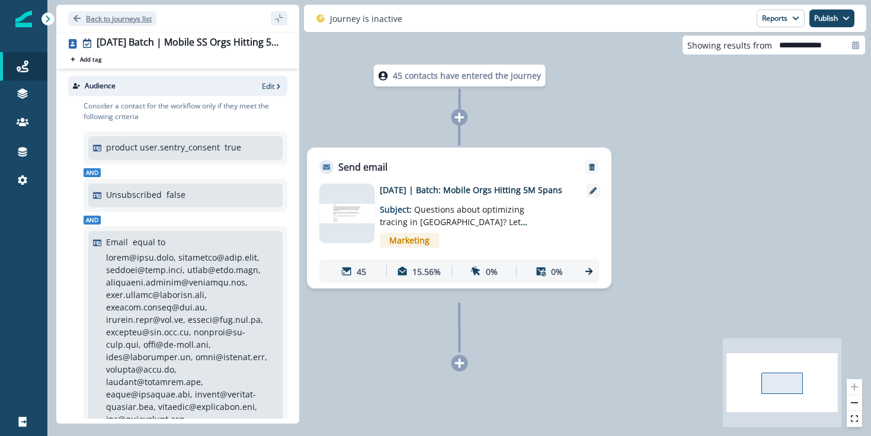
click at [128, 19] on p "Back to journeys list" at bounding box center [119, 19] width 66 height 10
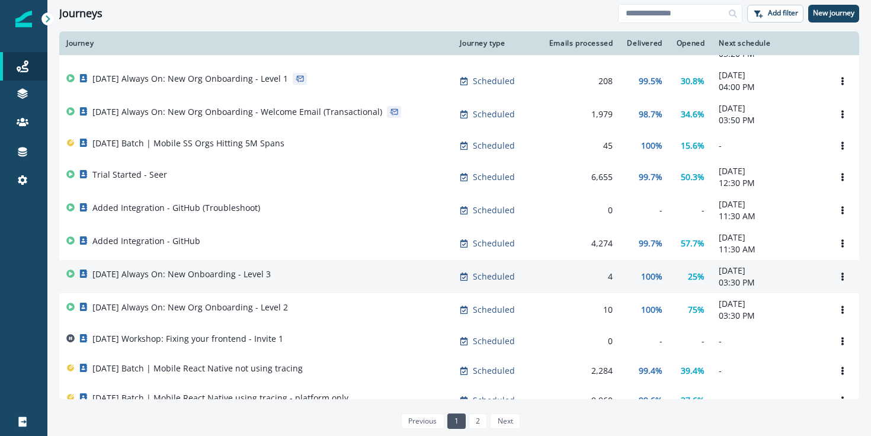
scroll to position [21, 0]
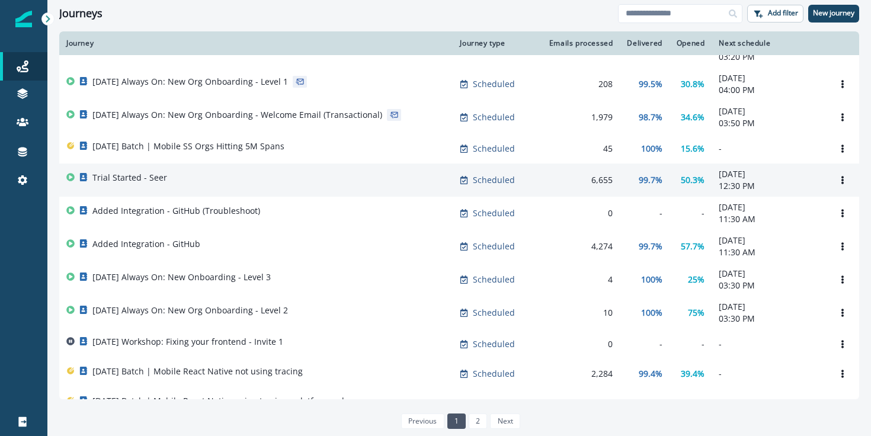
click at [344, 188] on div "Trial Started - Seer" at bounding box center [255, 180] width 379 height 17
